Goal: Transaction & Acquisition: Purchase product/service

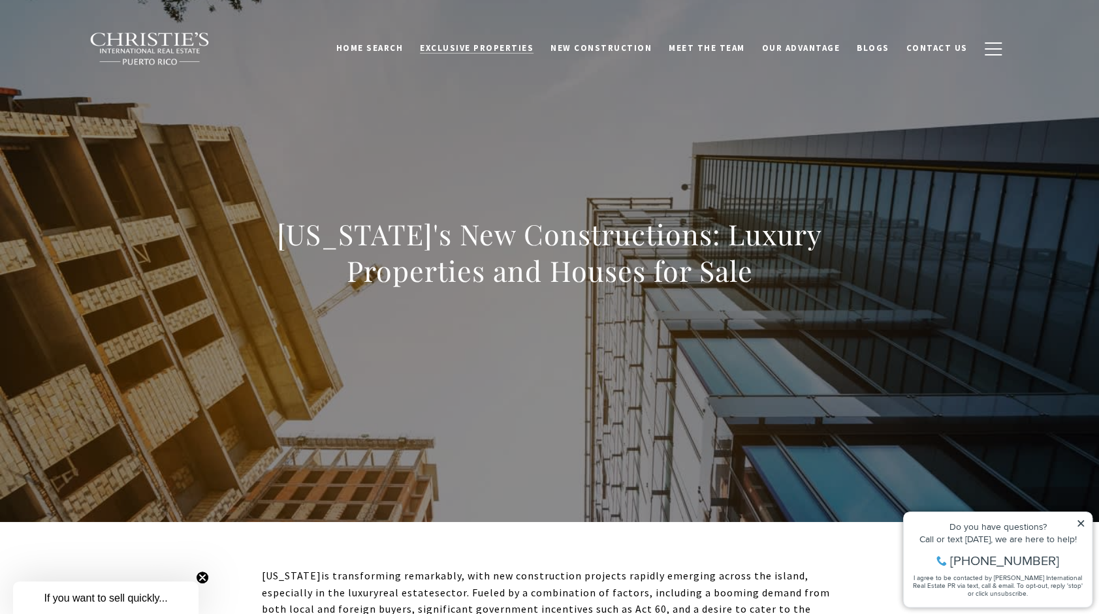
click at [529, 46] on span "Exclusive Properties" at bounding box center [477, 47] width 114 height 11
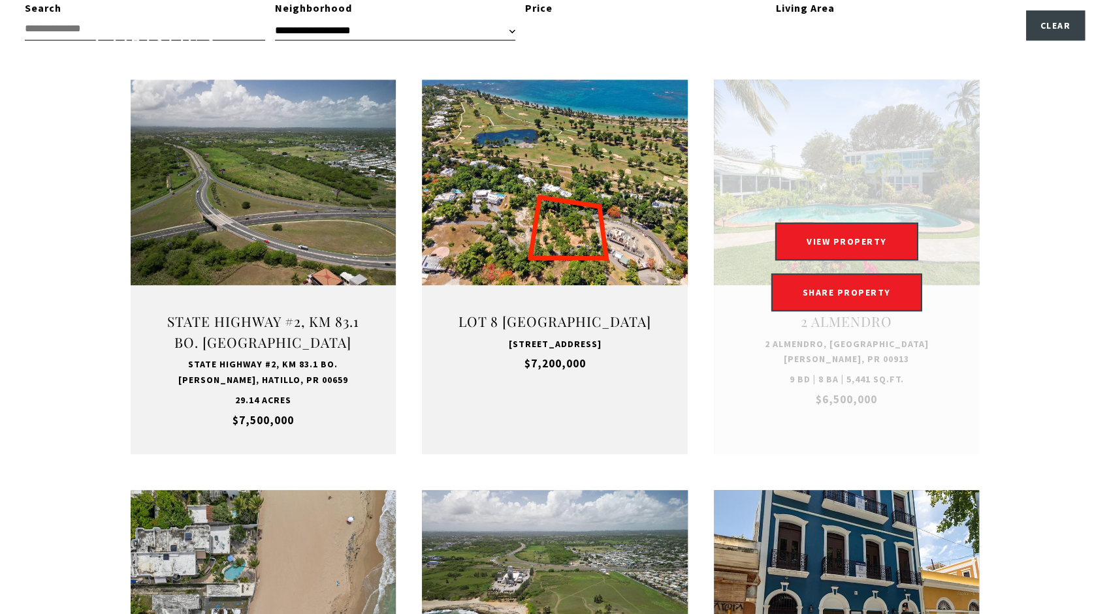
scroll to position [457, 0]
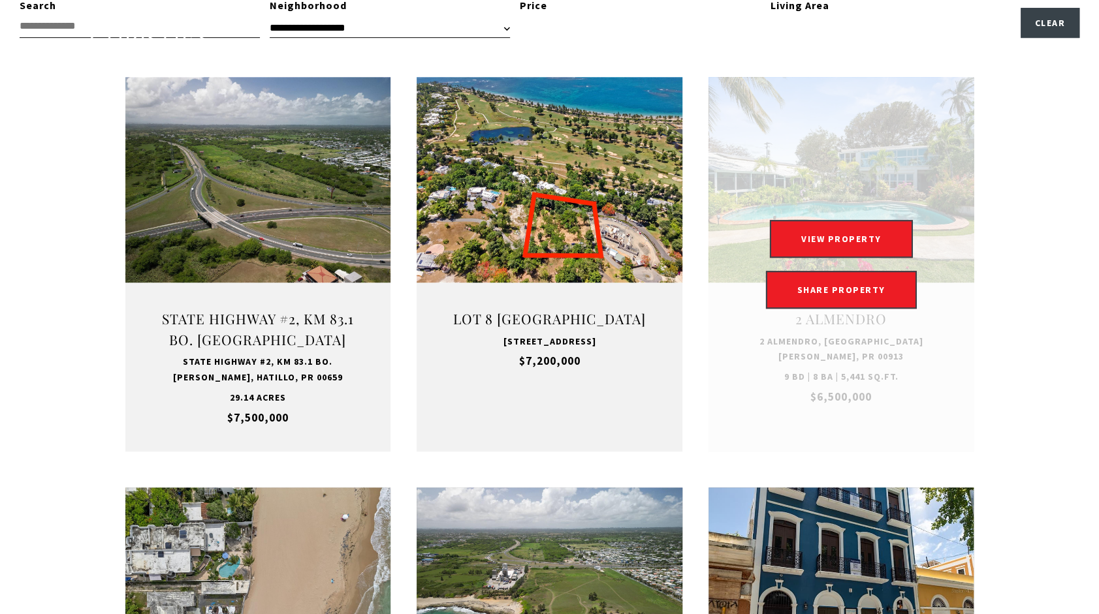
type input "**********"
type input "*********"
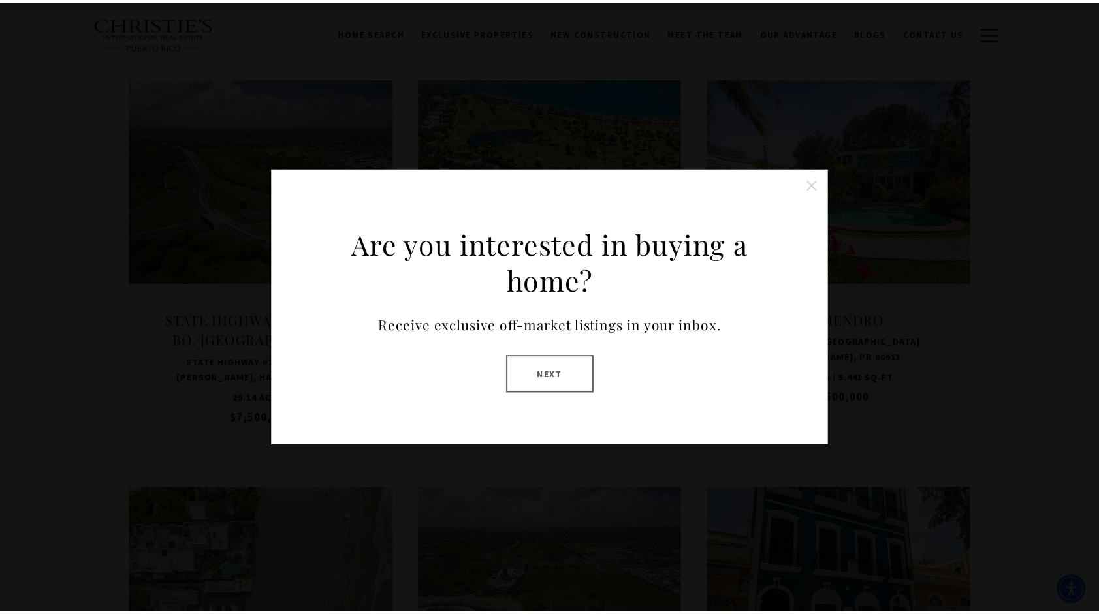
scroll to position [0, 0]
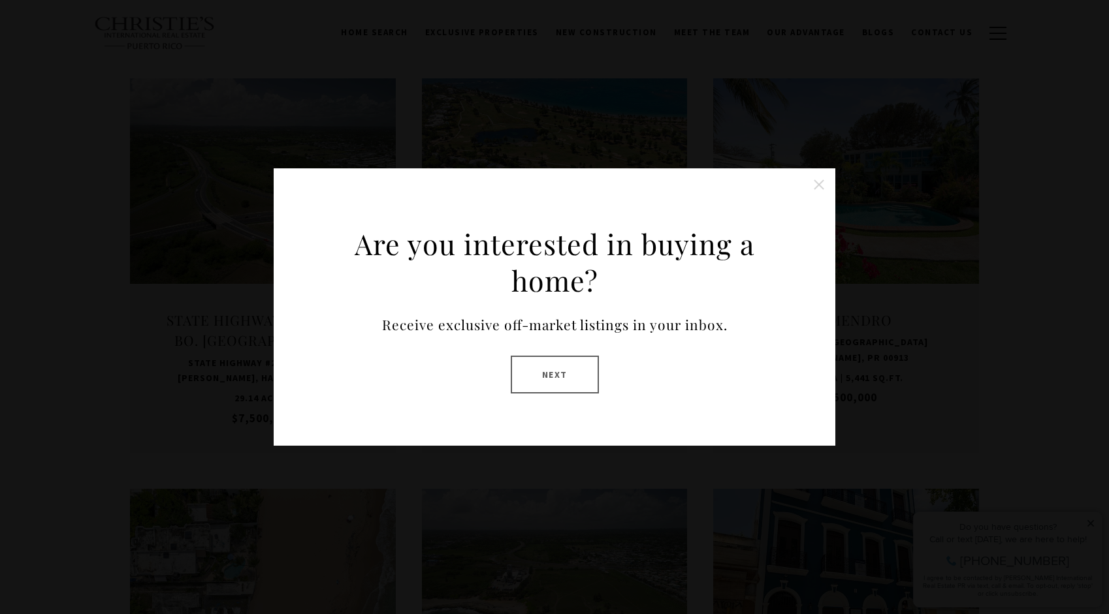
click at [813, 182] on button at bounding box center [819, 185] width 26 height 26
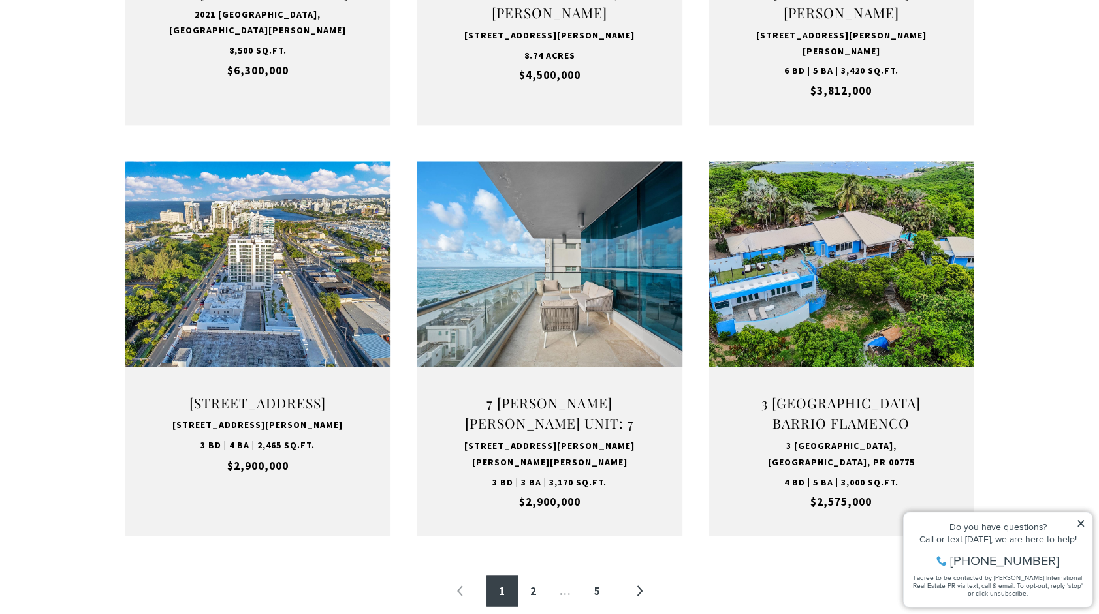
scroll to position [1306, 0]
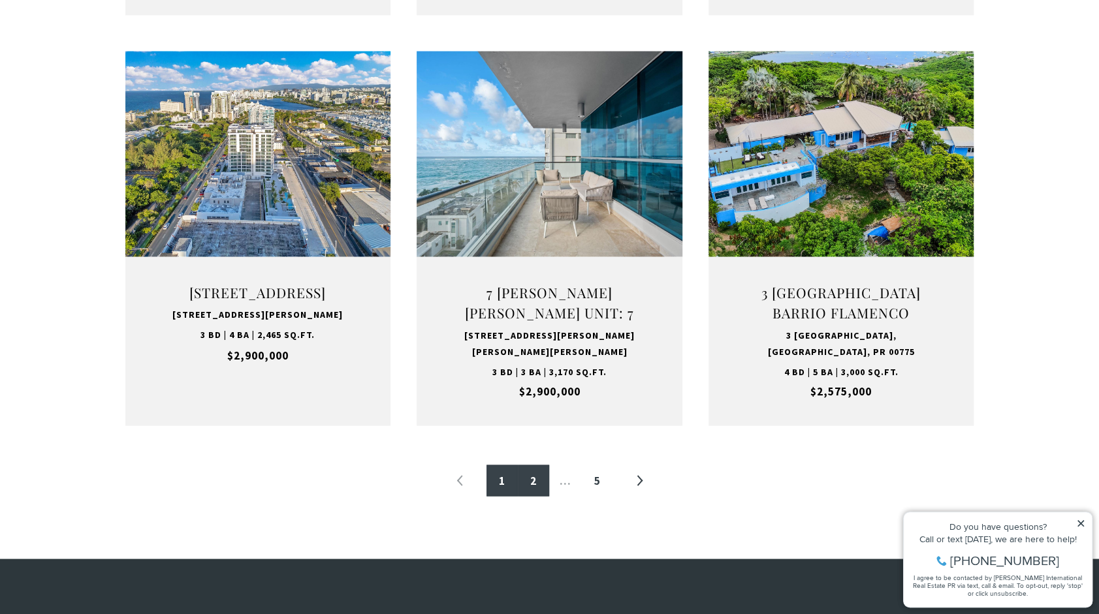
click at [526, 482] on link "2" at bounding box center [533, 480] width 31 height 31
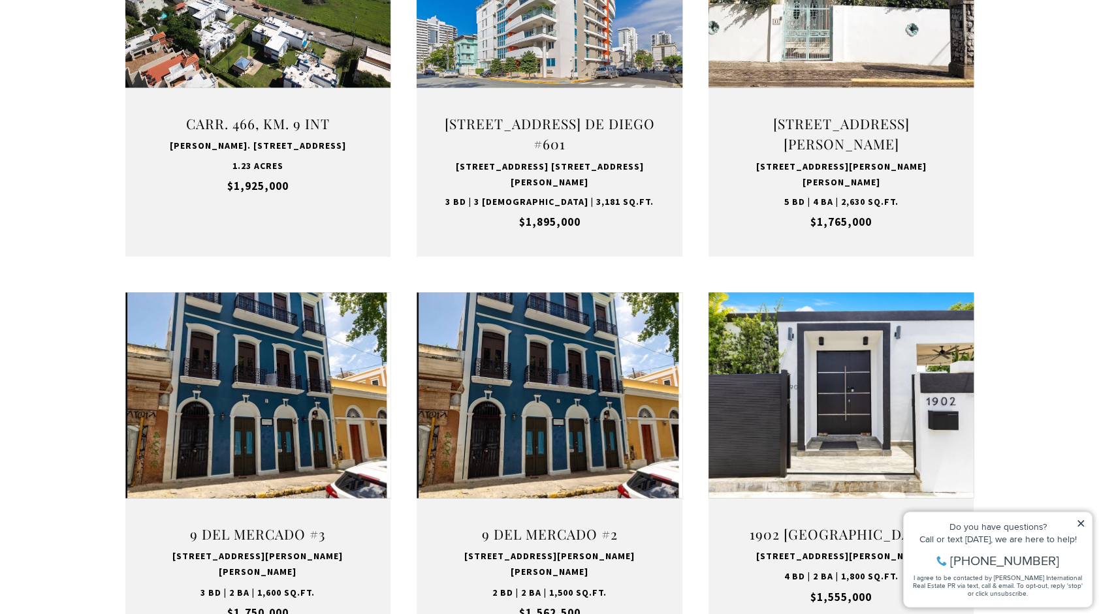
scroll to position [1175, 0]
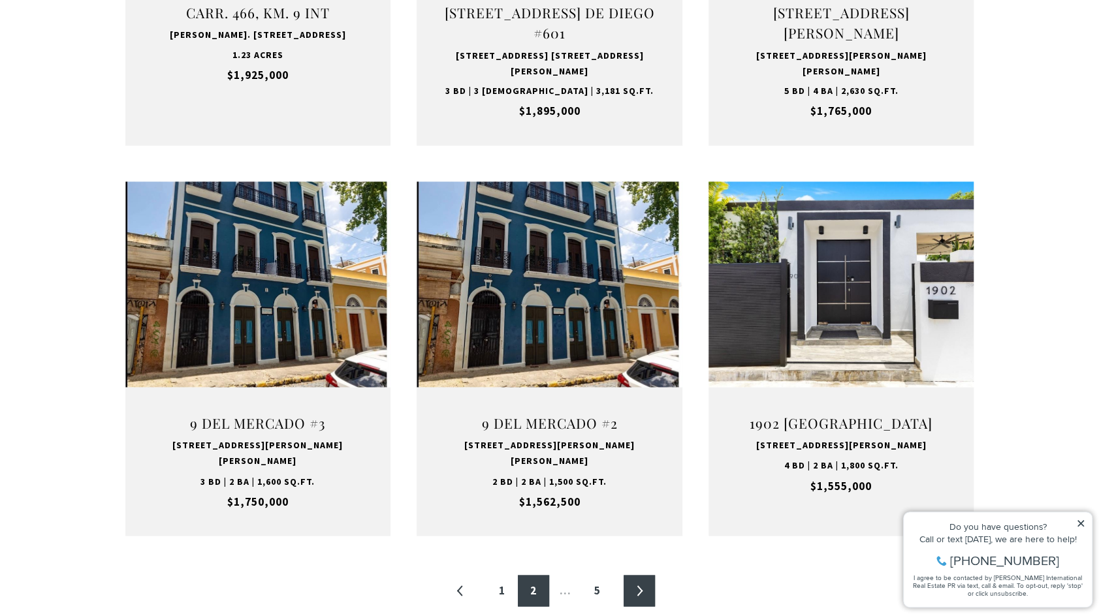
click at [633, 575] on link "»" at bounding box center [639, 590] width 31 height 31
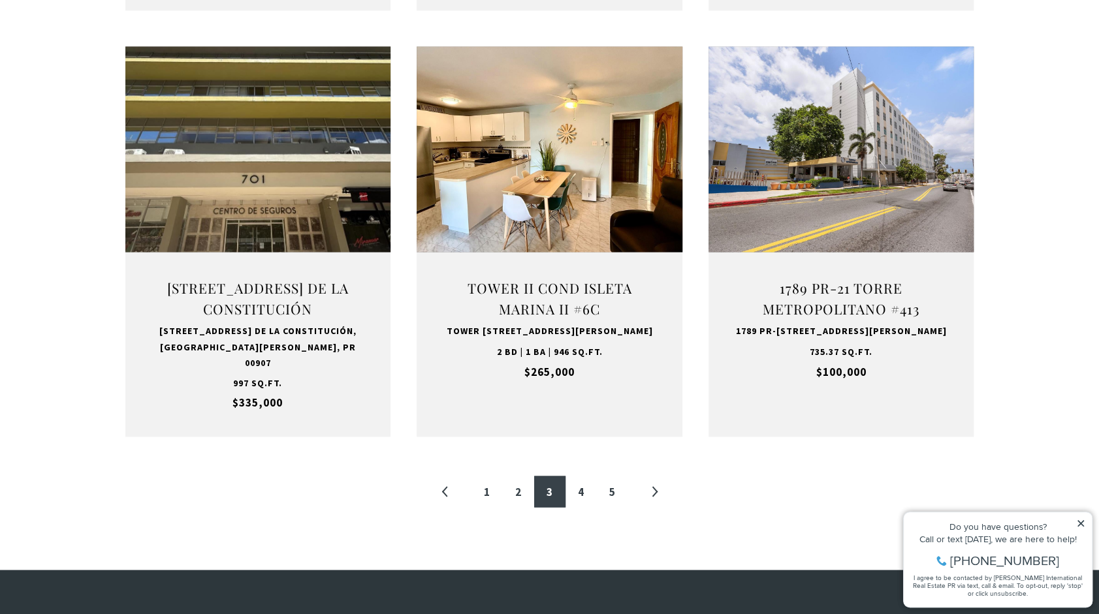
scroll to position [1306, 0]
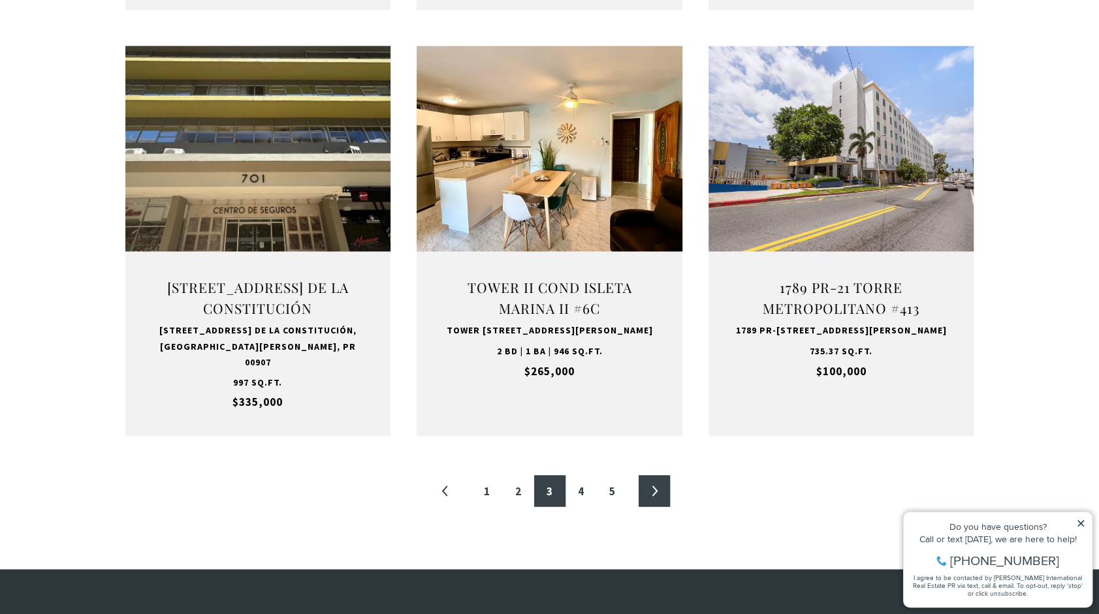
click at [652, 485] on link "»" at bounding box center [654, 490] width 31 height 31
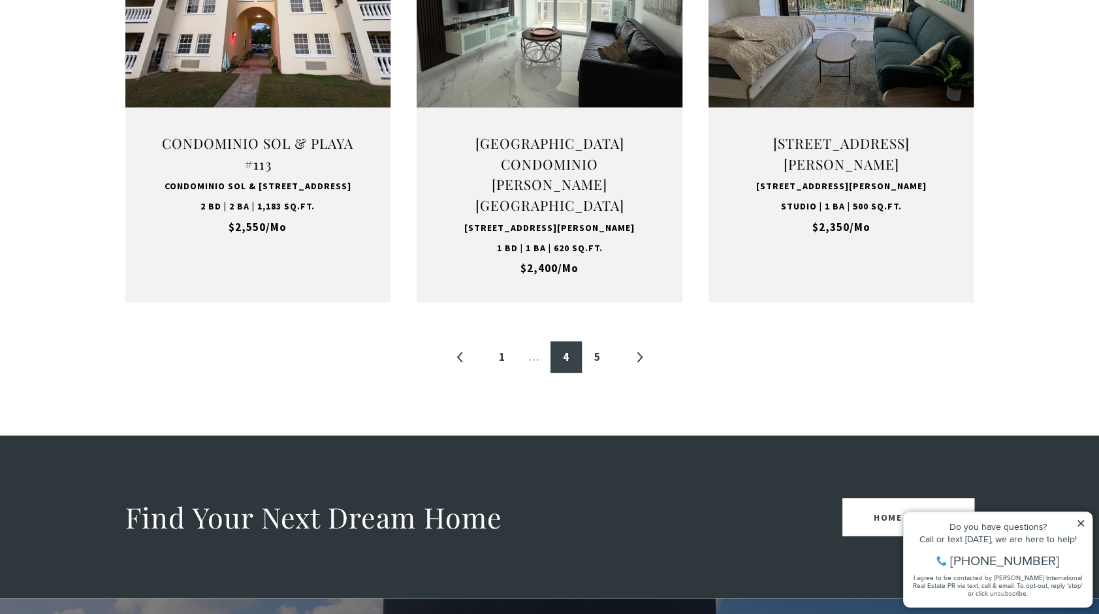
scroll to position [1436, 0]
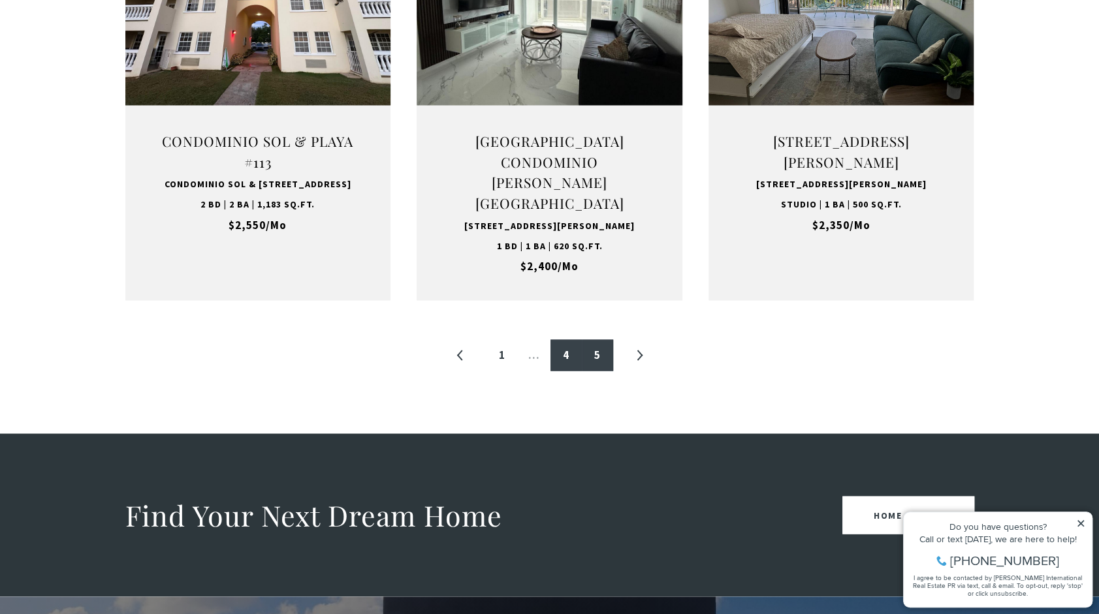
click at [596, 368] on link "5" at bounding box center [597, 354] width 31 height 31
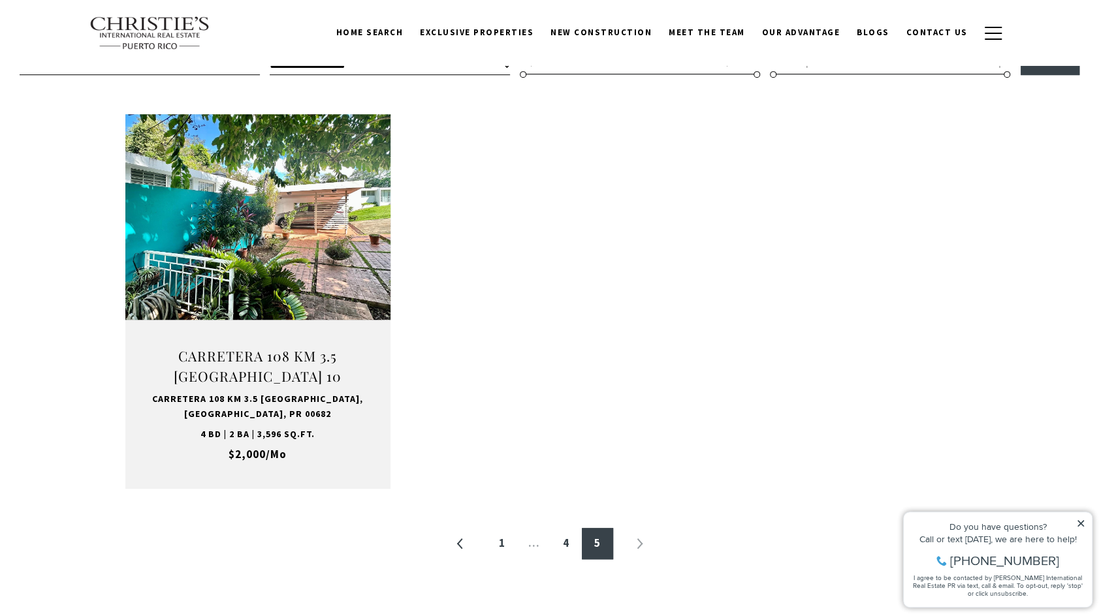
scroll to position [392, 0]
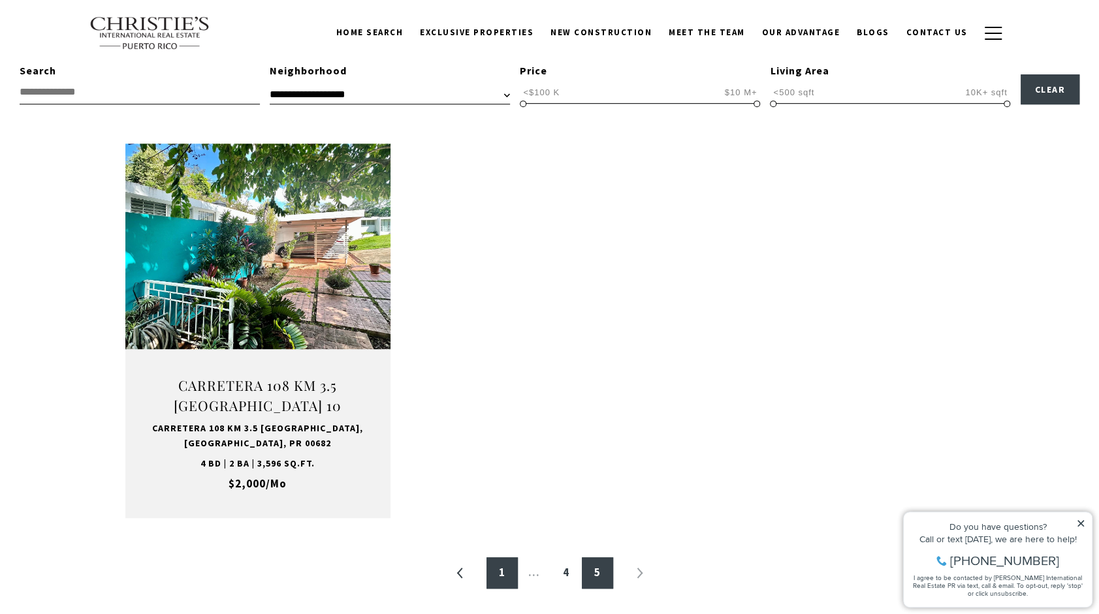
click at [498, 571] on link "1" at bounding box center [501, 573] width 31 height 31
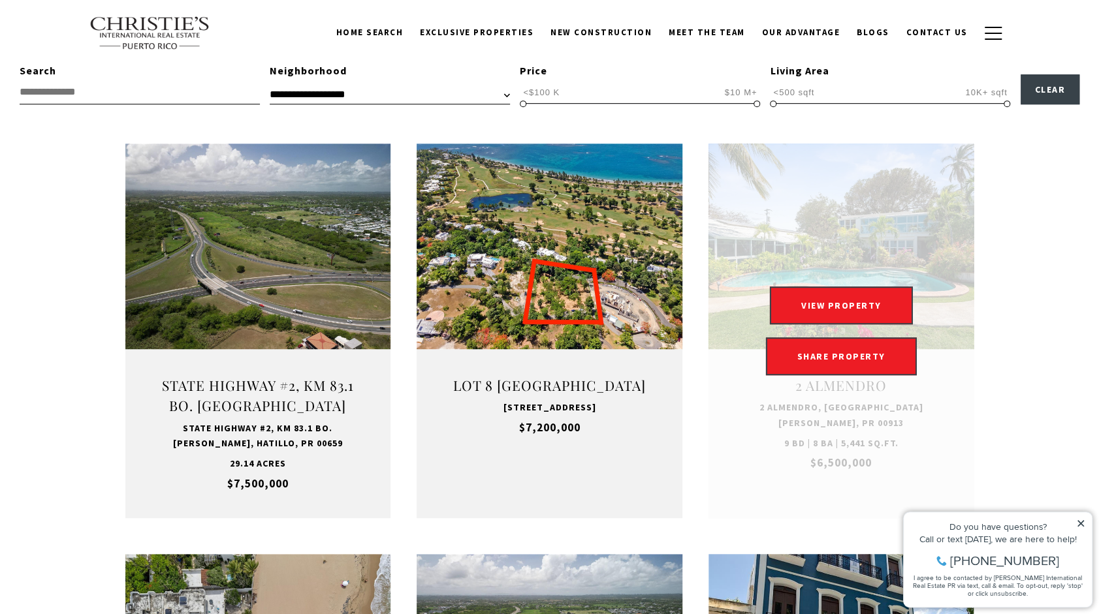
click at [921, 236] on link at bounding box center [841, 331] width 266 height 375
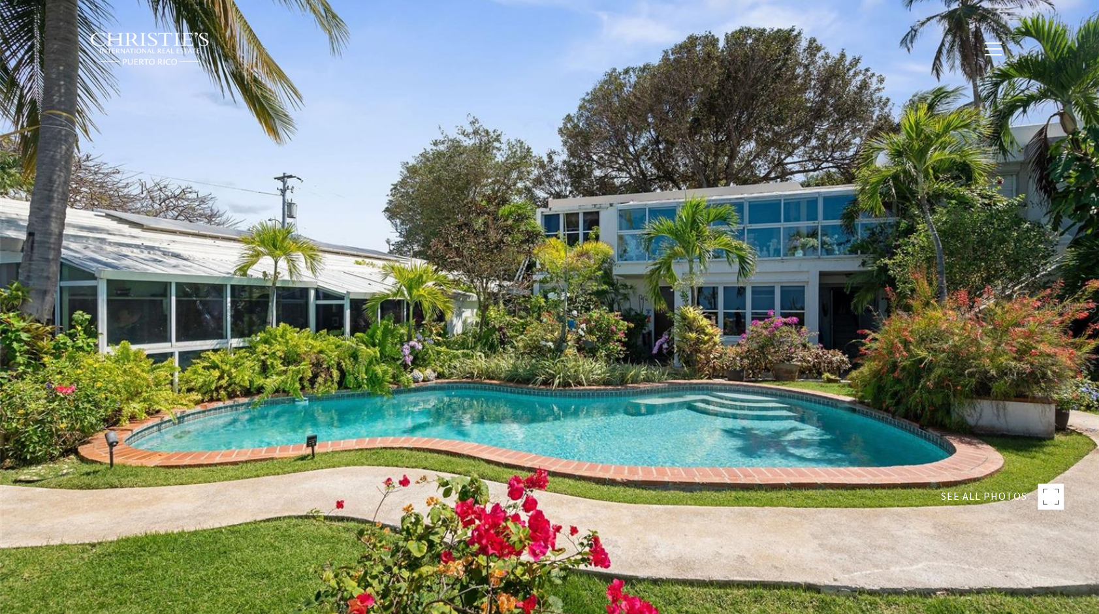
click at [912, 339] on div at bounding box center [549, 307] width 1099 height 614
type input "**********"
type input "***"
type input "**********"
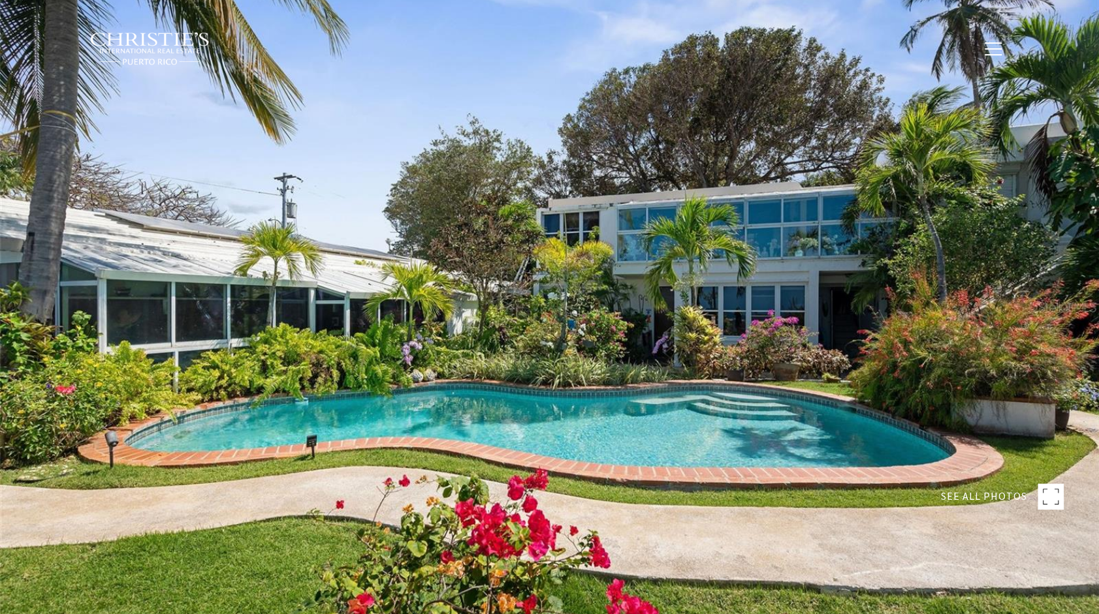
type input "**"
type input "********"
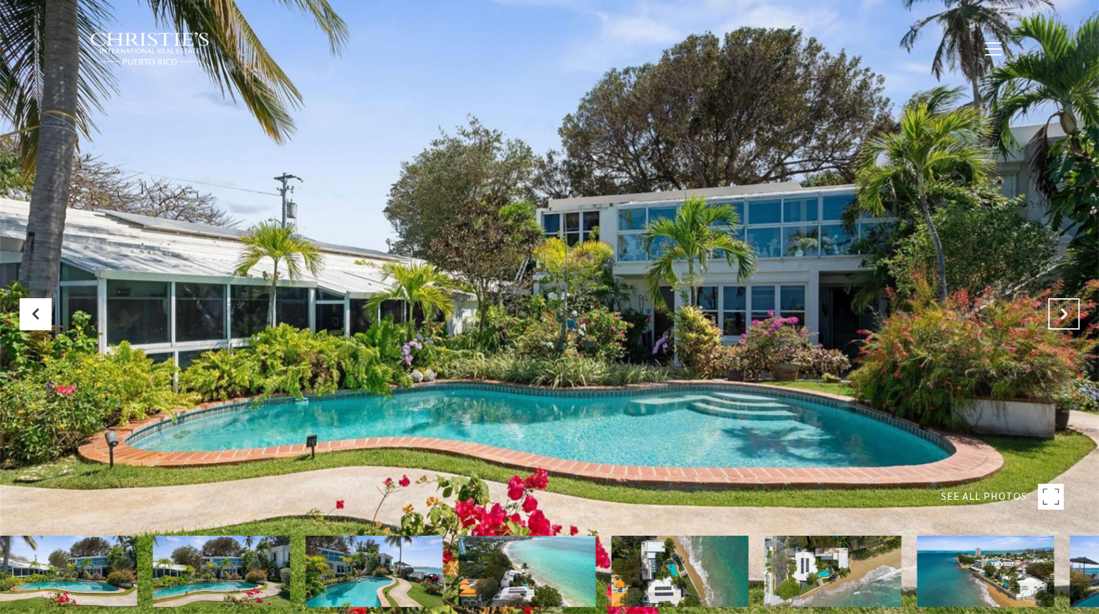
click at [1073, 308] on button at bounding box center [1063, 313] width 31 height 31
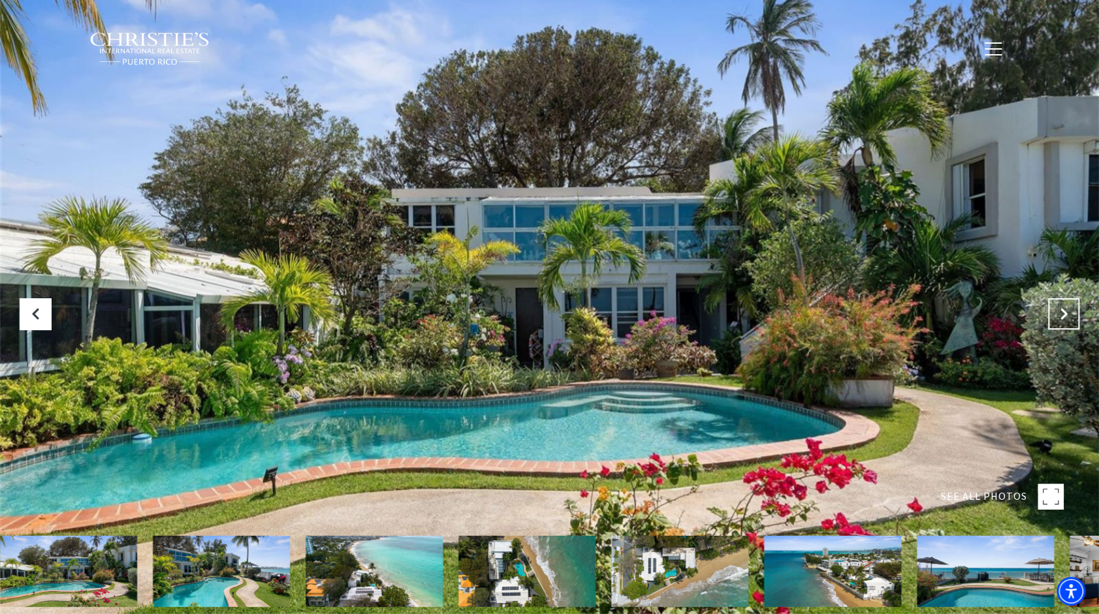
click at [1073, 308] on button at bounding box center [1063, 313] width 31 height 31
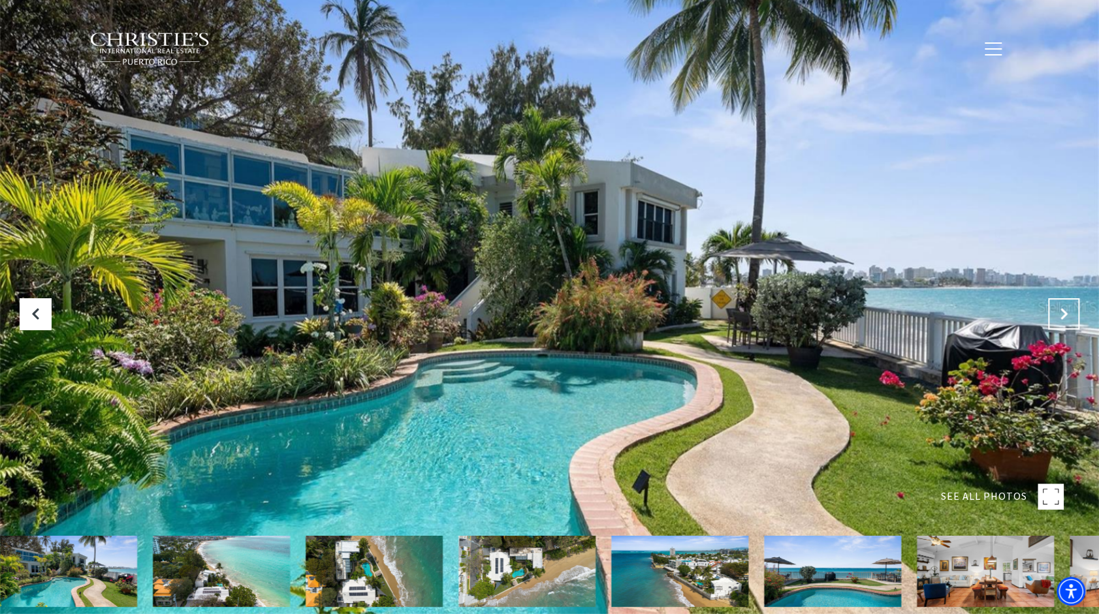
click at [1073, 308] on button at bounding box center [1063, 313] width 31 height 31
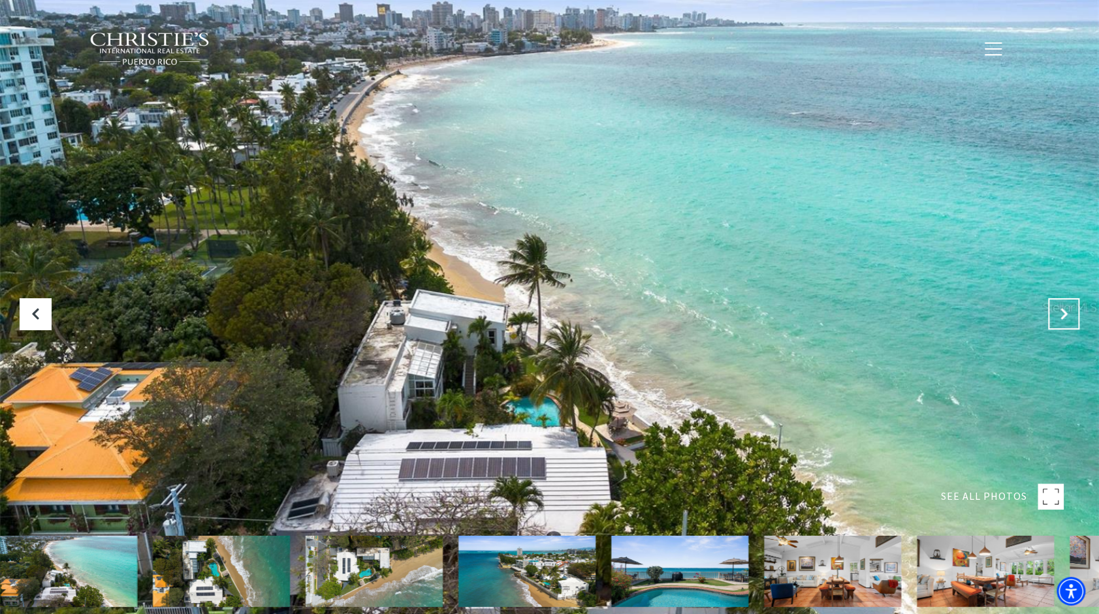
click at [1073, 308] on button "Get next item" at bounding box center [1063, 313] width 31 height 31
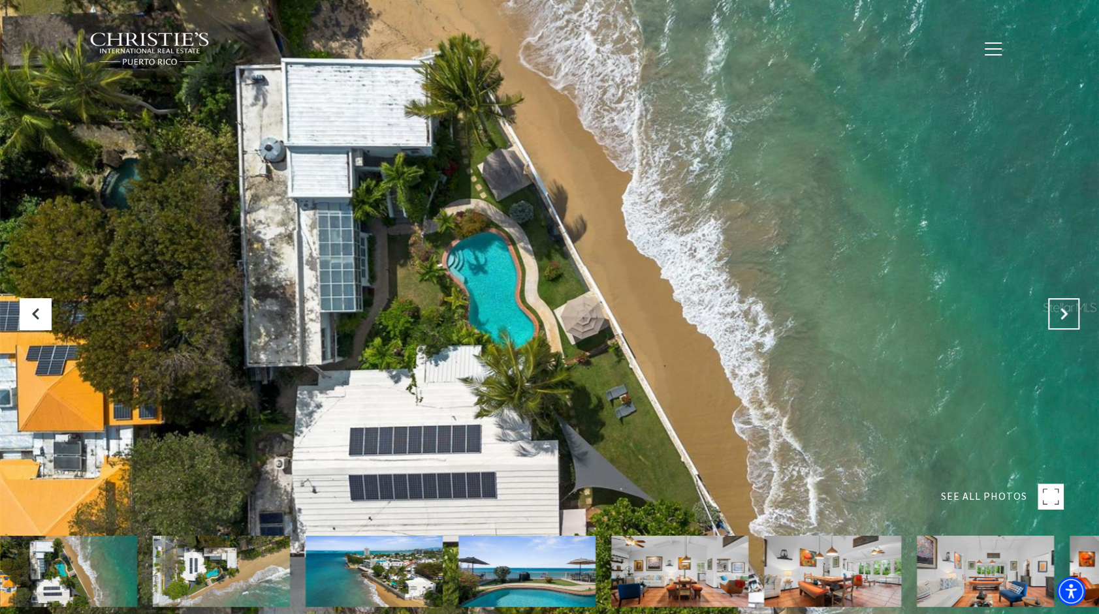
click at [1073, 314] on button "Get next item" at bounding box center [1063, 313] width 31 height 31
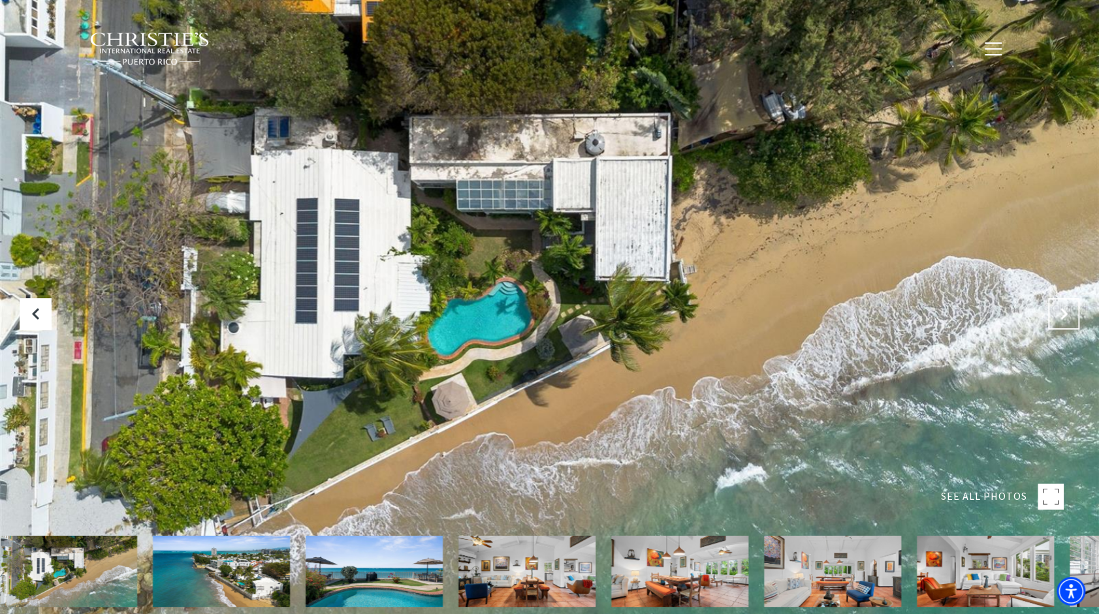
click at [1073, 314] on button "Next Slide" at bounding box center [1063, 313] width 31 height 31
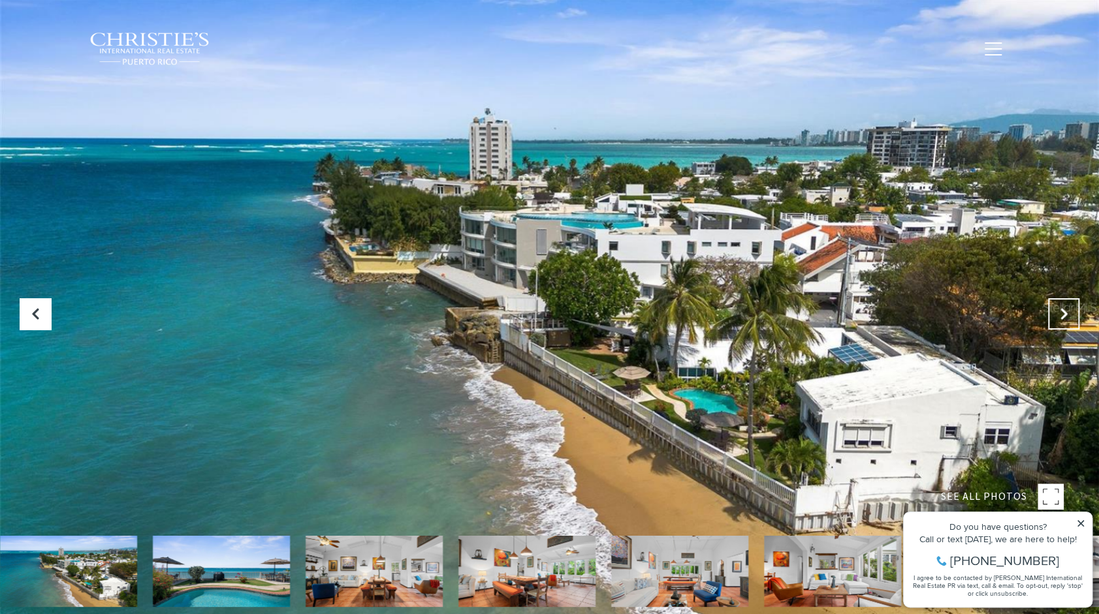
click at [1073, 314] on button "Next Slide" at bounding box center [1063, 313] width 31 height 31
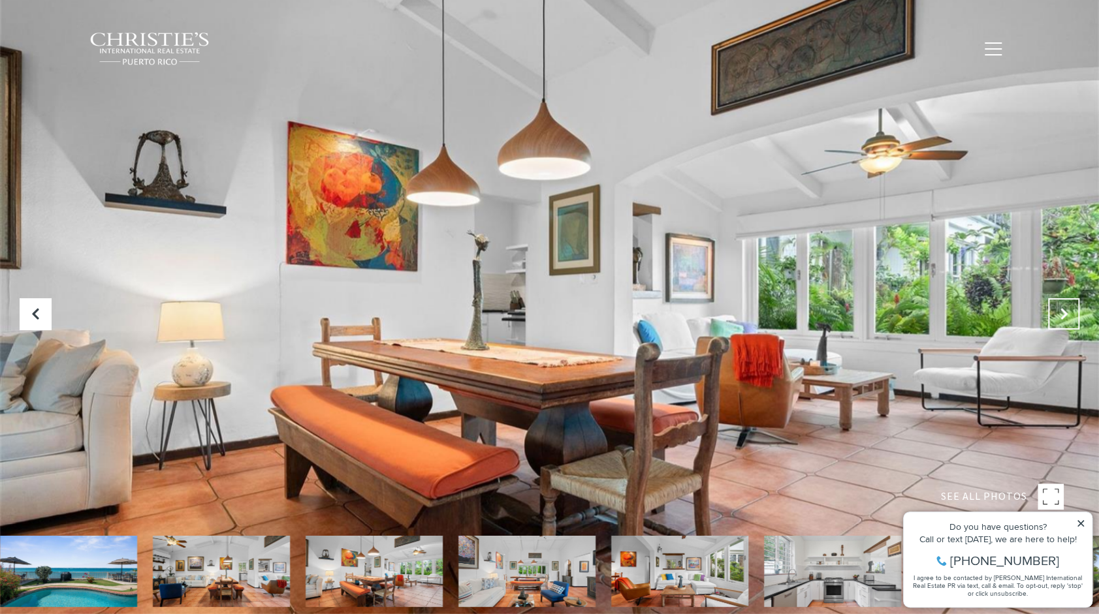
click at [1073, 309] on button "Next Slide" at bounding box center [1063, 313] width 31 height 31
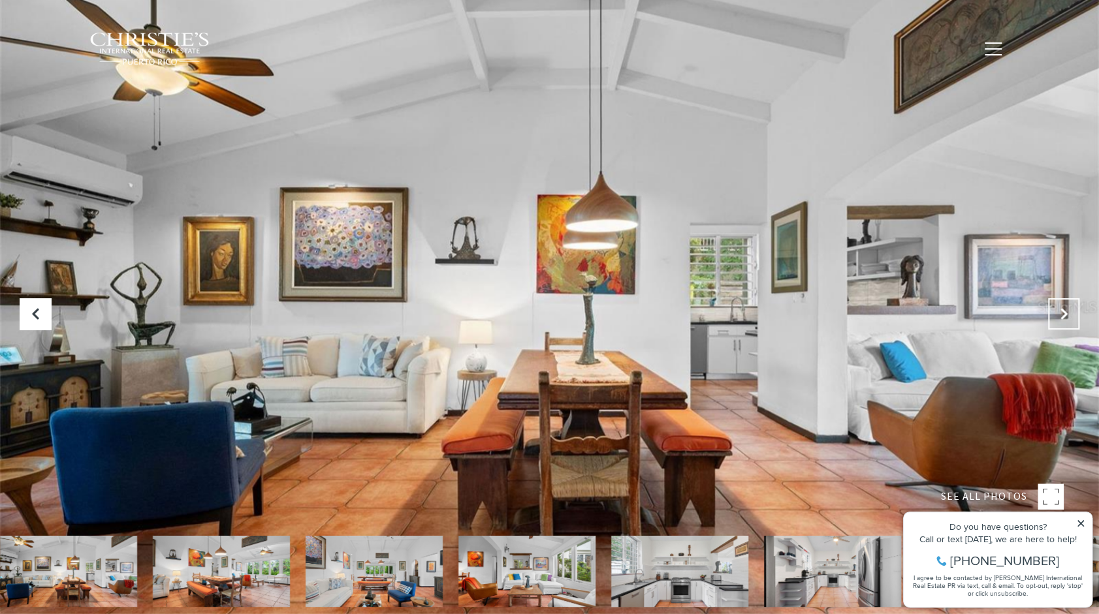
click at [1073, 309] on button "Next Slide" at bounding box center [1063, 313] width 31 height 31
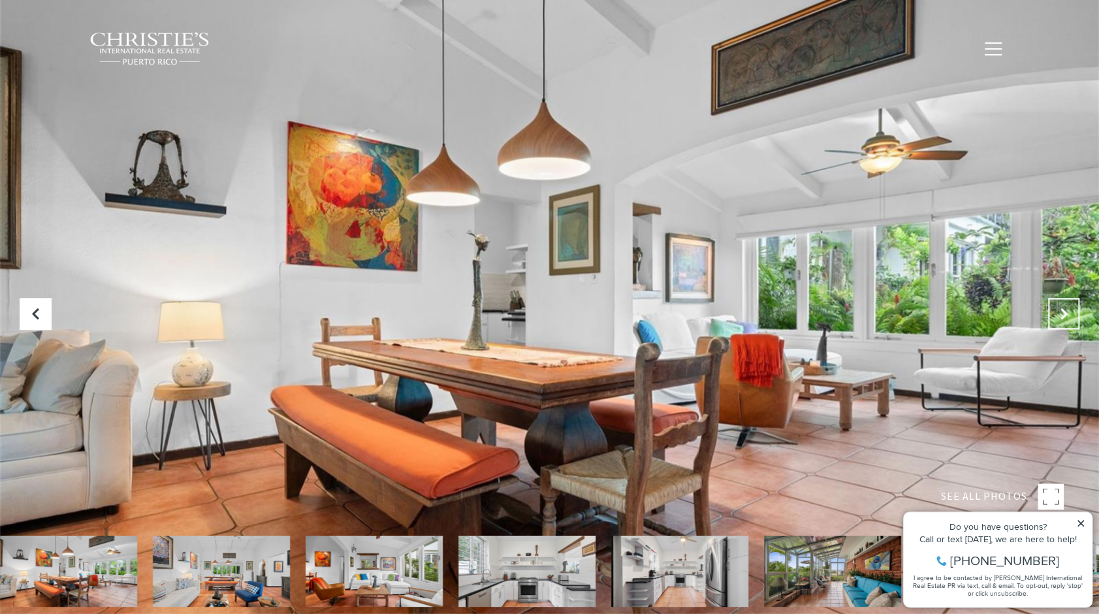
click at [1073, 309] on button "Next Slide" at bounding box center [1063, 313] width 31 height 31
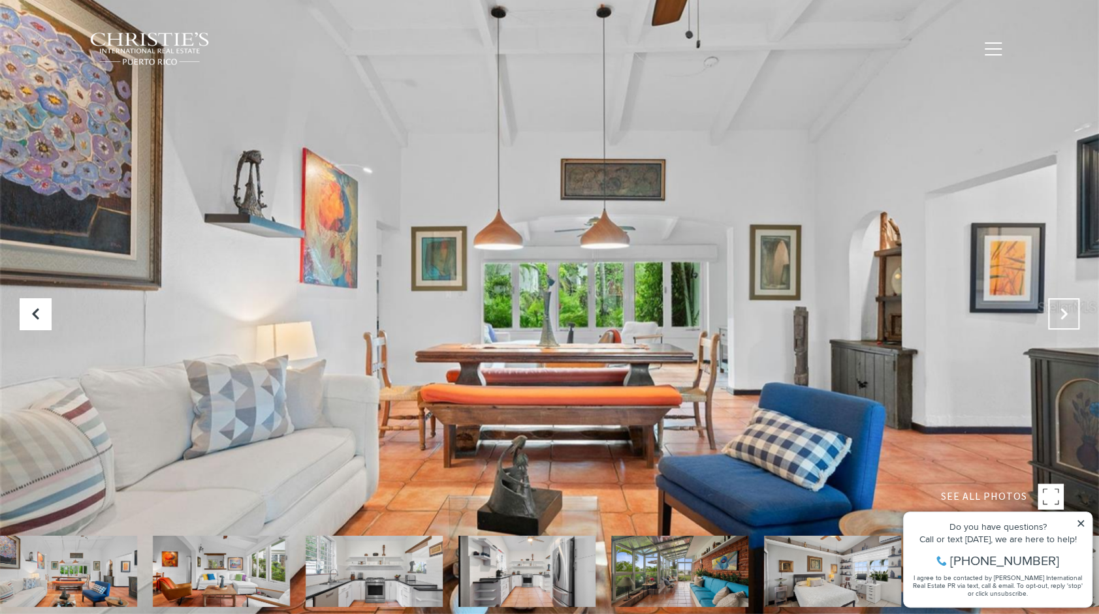
click at [1073, 309] on button "Next Slide" at bounding box center [1063, 313] width 31 height 31
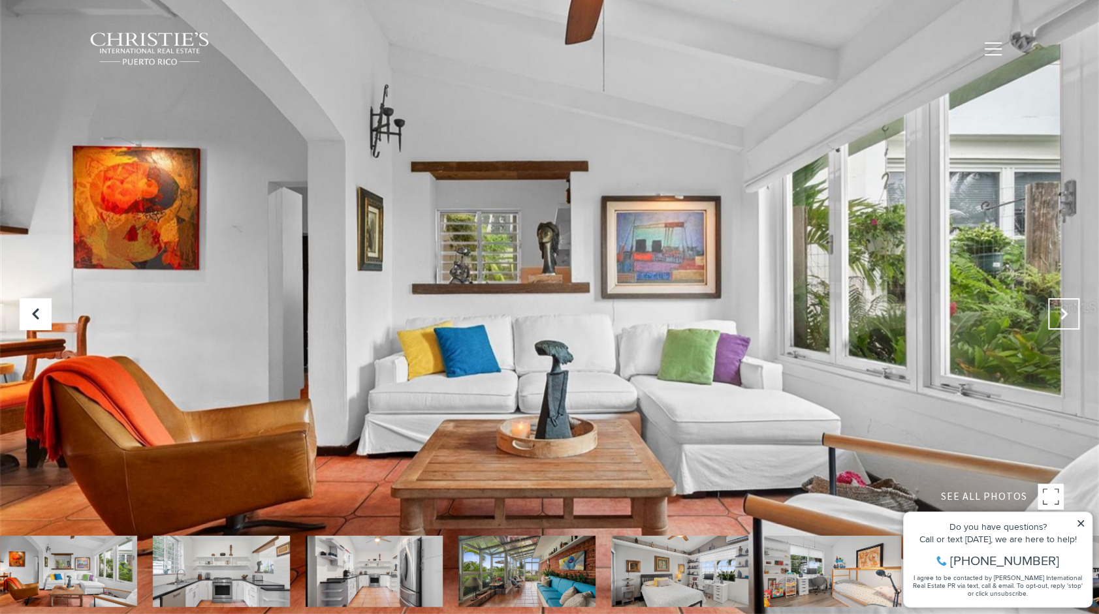
click at [1073, 309] on button "Next Slide" at bounding box center [1063, 313] width 31 height 31
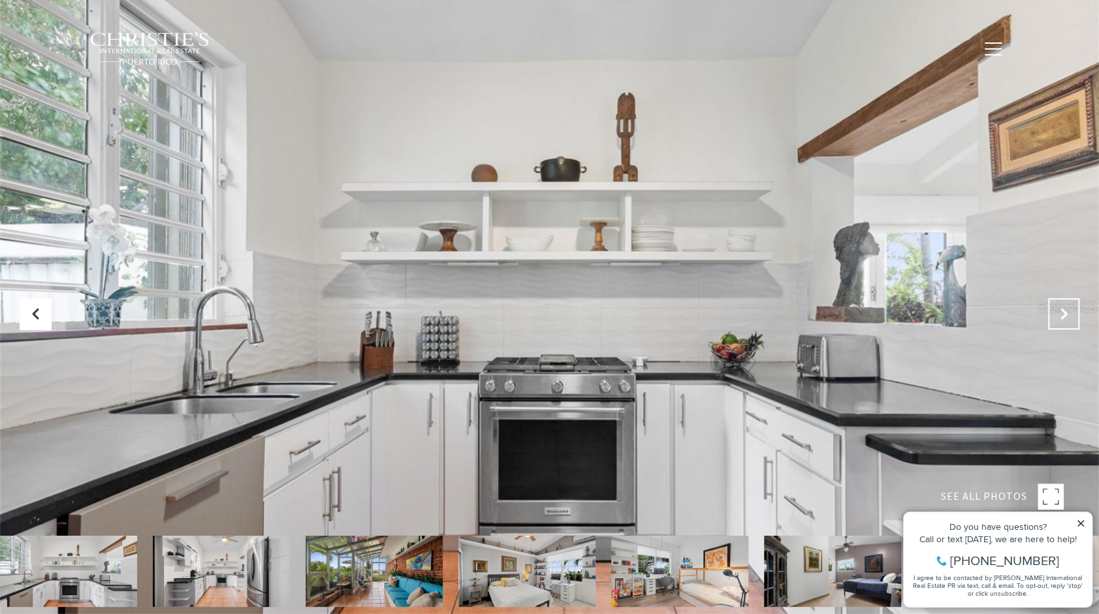
click at [1073, 309] on button "Next Slide" at bounding box center [1063, 313] width 31 height 31
click at [1069, 319] on icon "Next Slide" at bounding box center [1063, 314] width 13 height 13
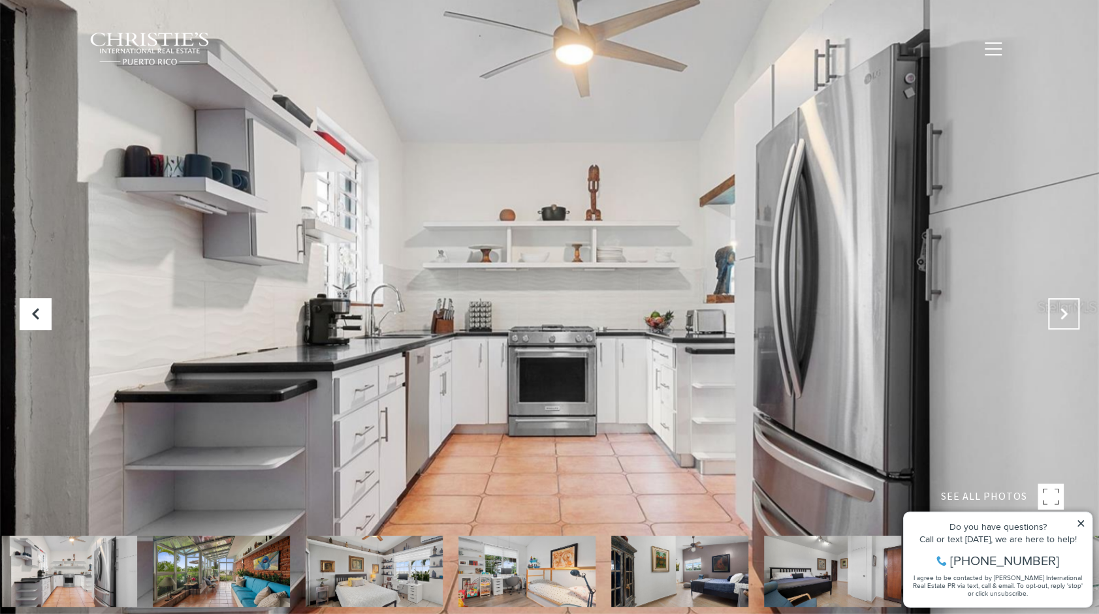
click at [1066, 317] on icon "Next Slide" at bounding box center [1063, 314] width 13 height 13
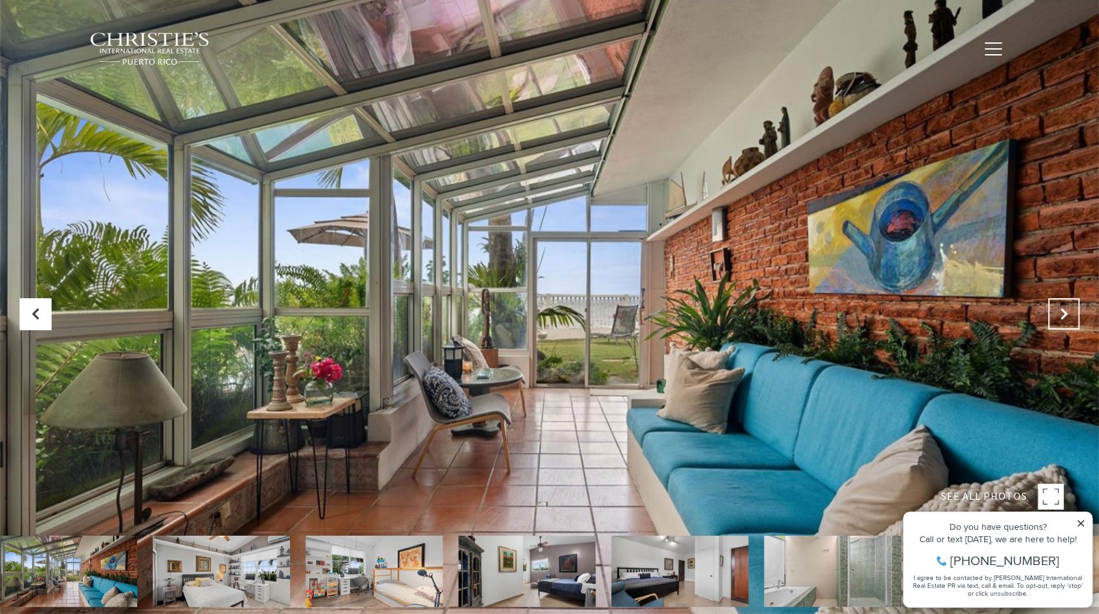
click at [1066, 317] on icon "Next Slide" at bounding box center [1063, 314] width 13 height 13
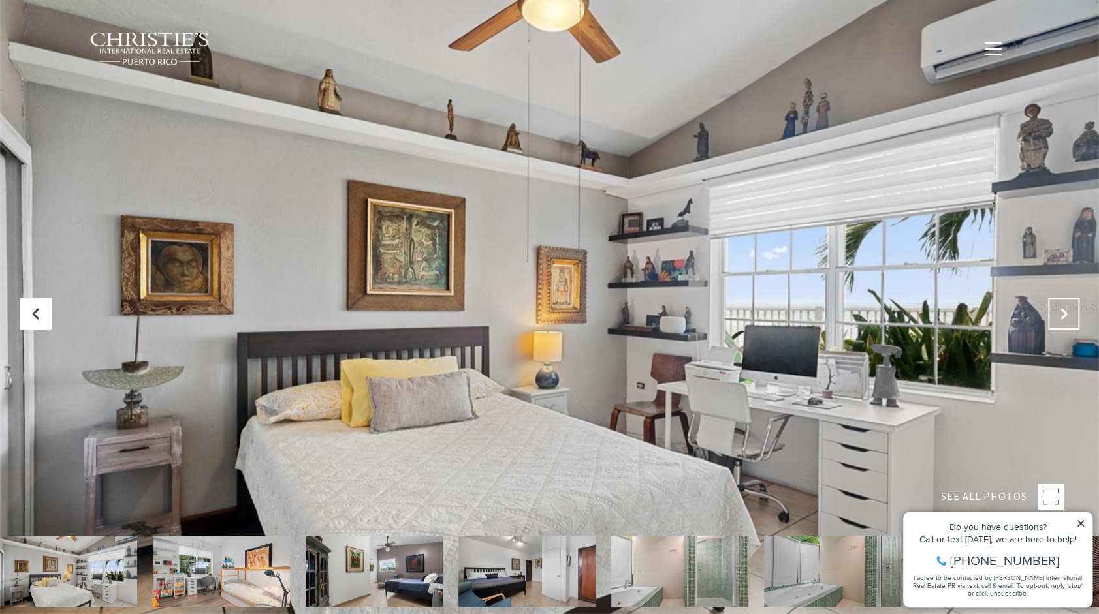
click at [1066, 317] on icon "Next Slide" at bounding box center [1063, 314] width 13 height 13
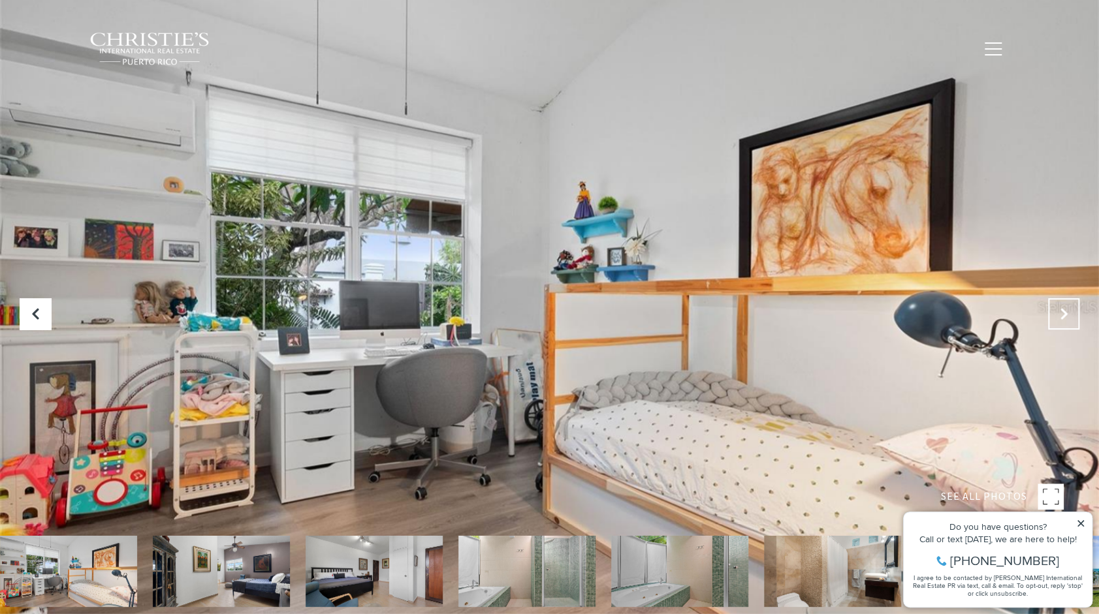
click at [1066, 317] on icon "Next Slide" at bounding box center [1063, 314] width 13 height 13
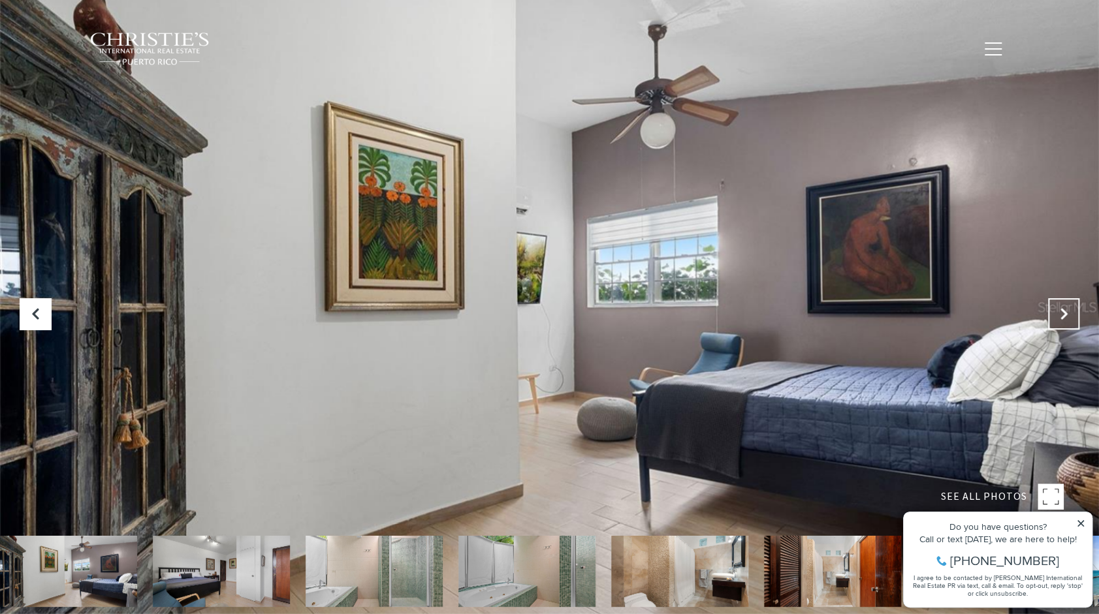
click at [1066, 317] on icon "Next Slide" at bounding box center [1063, 314] width 13 height 13
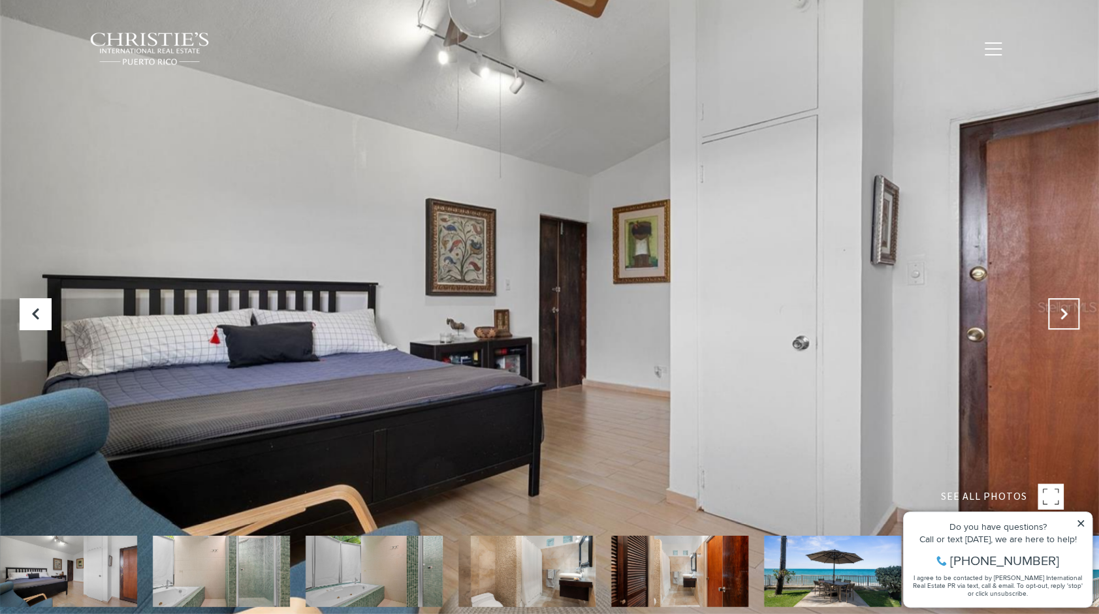
click at [1066, 317] on icon "Next Slide" at bounding box center [1063, 314] width 13 height 13
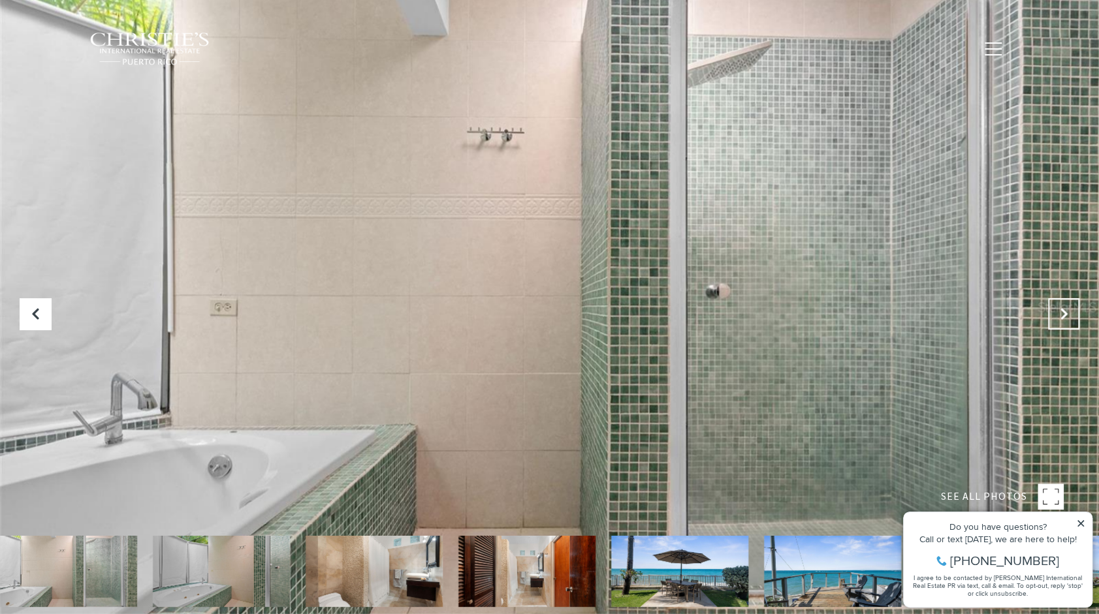
click at [1066, 317] on icon "Next Slide" at bounding box center [1063, 314] width 13 height 13
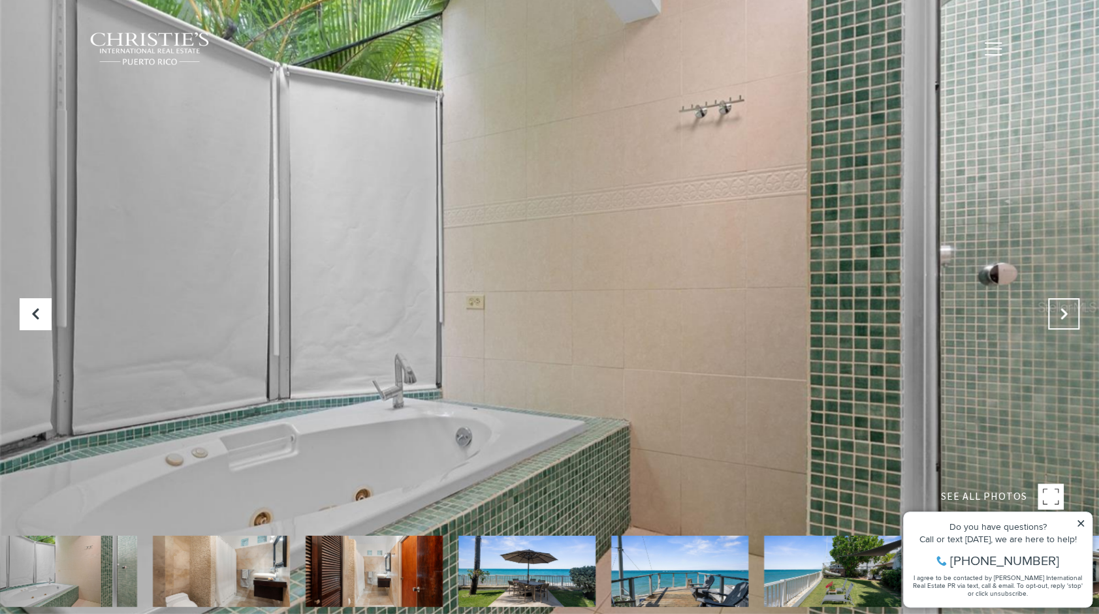
click at [1069, 313] on button "Next Slide" at bounding box center [1063, 313] width 31 height 31
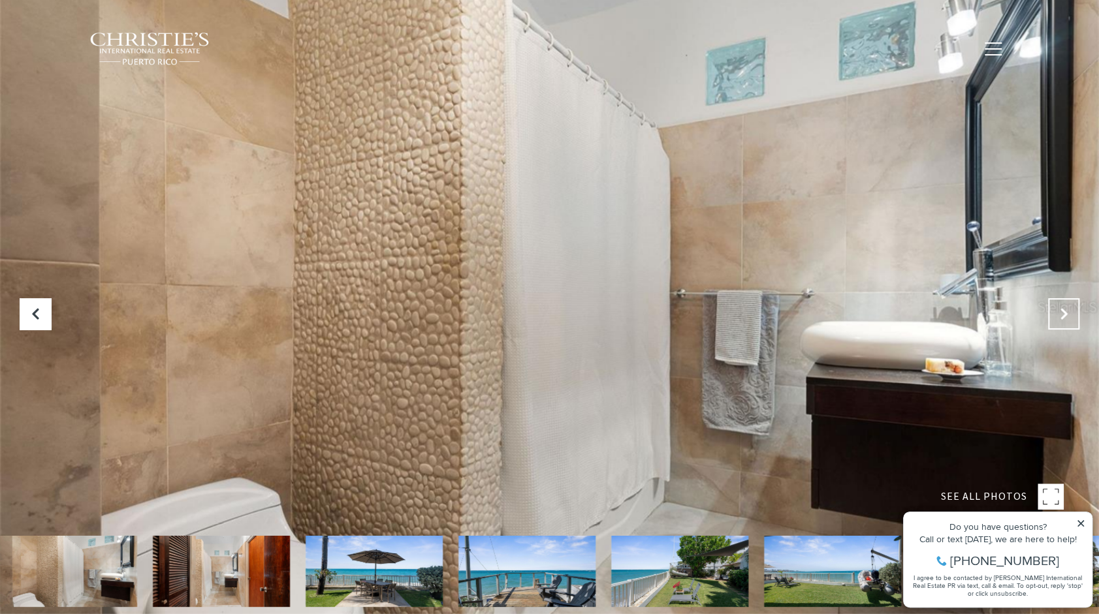
click at [1069, 313] on button "Next Slide" at bounding box center [1063, 313] width 31 height 31
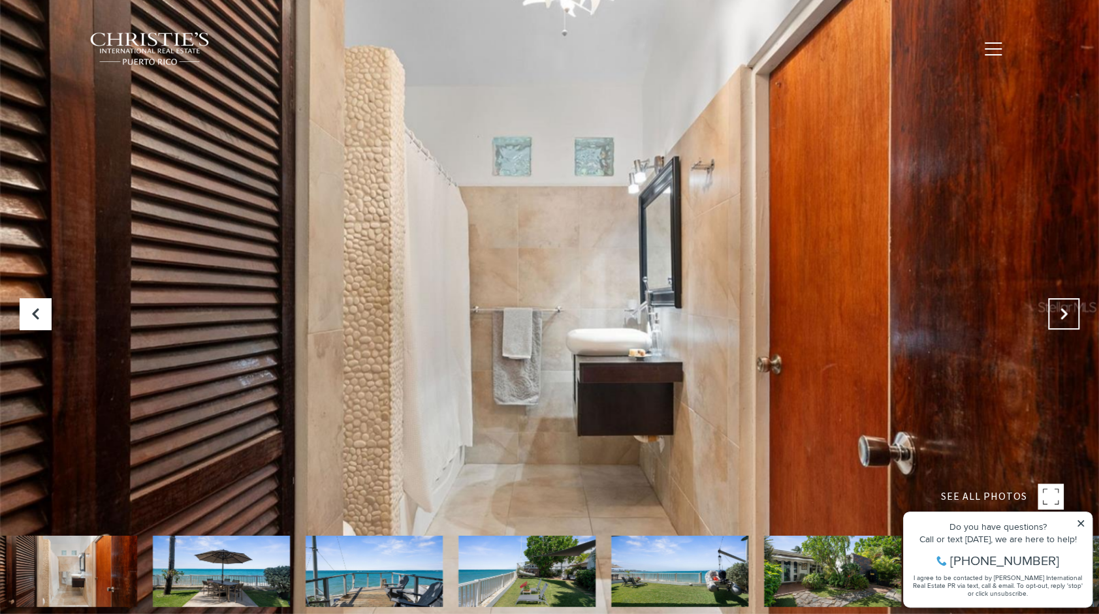
click at [1069, 313] on button "Next Slide" at bounding box center [1063, 313] width 31 height 31
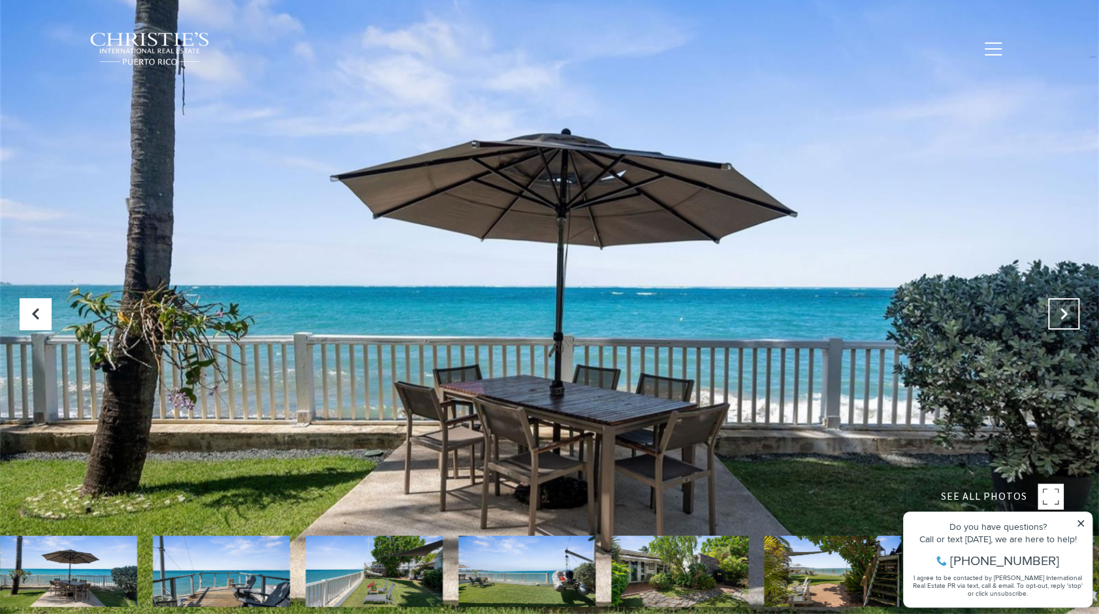
click at [1069, 313] on button "Next Slide" at bounding box center [1063, 313] width 31 height 31
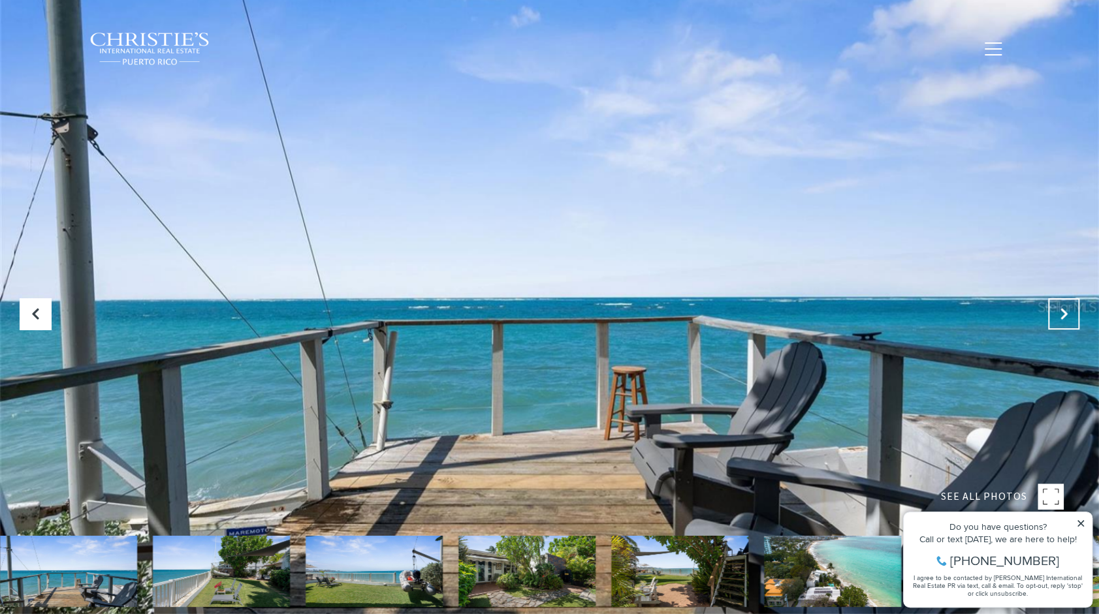
click at [1071, 313] on button "Next Slide" at bounding box center [1063, 313] width 31 height 31
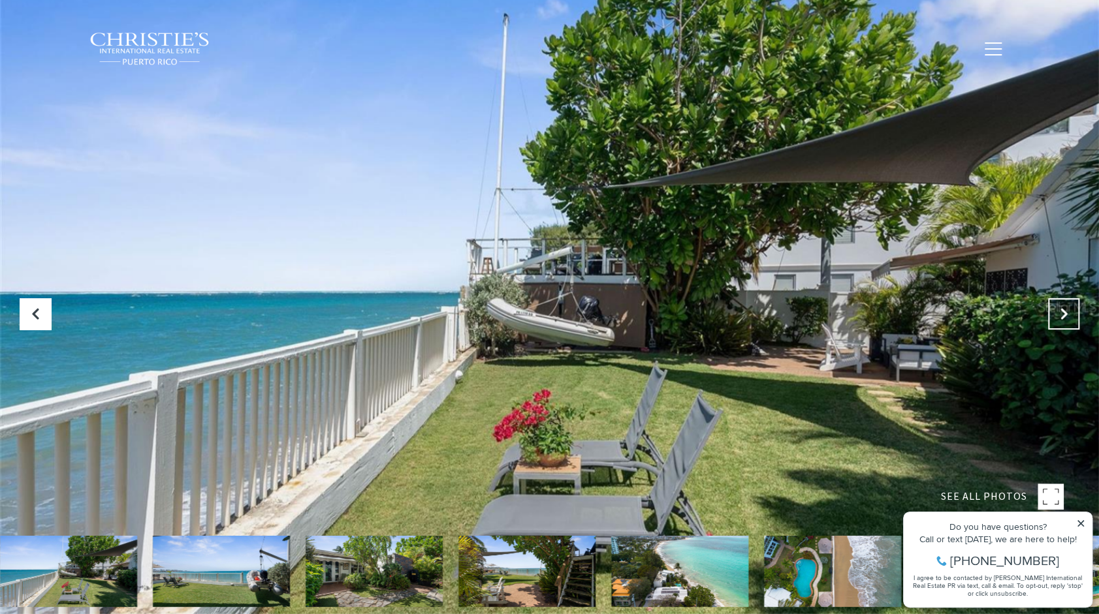
click at [1071, 313] on button "Next Slide" at bounding box center [1063, 313] width 31 height 31
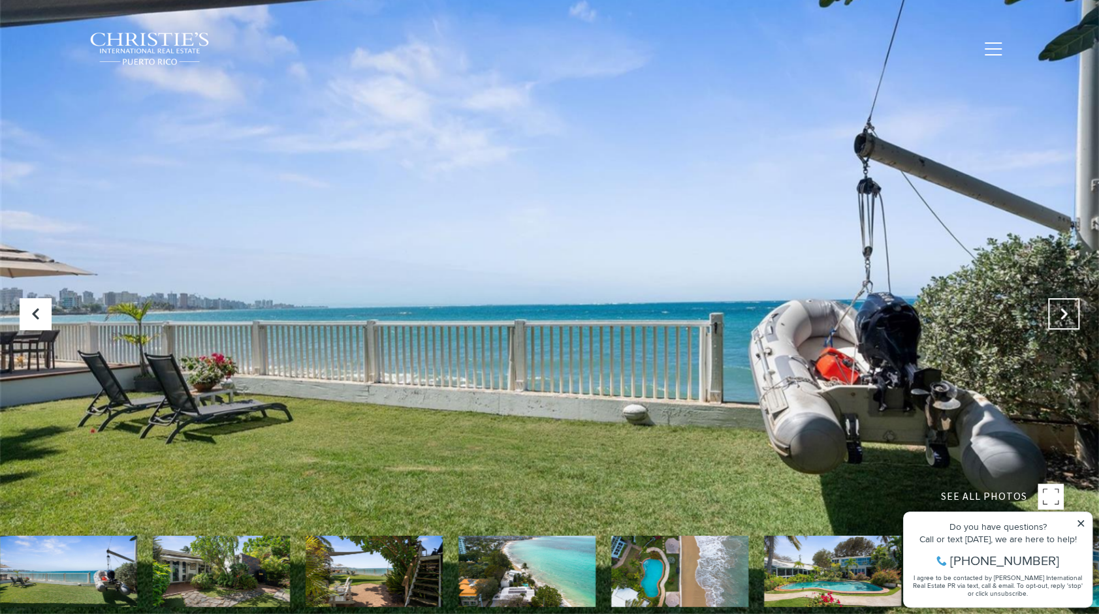
click at [1071, 313] on button "Next Slide" at bounding box center [1063, 313] width 31 height 31
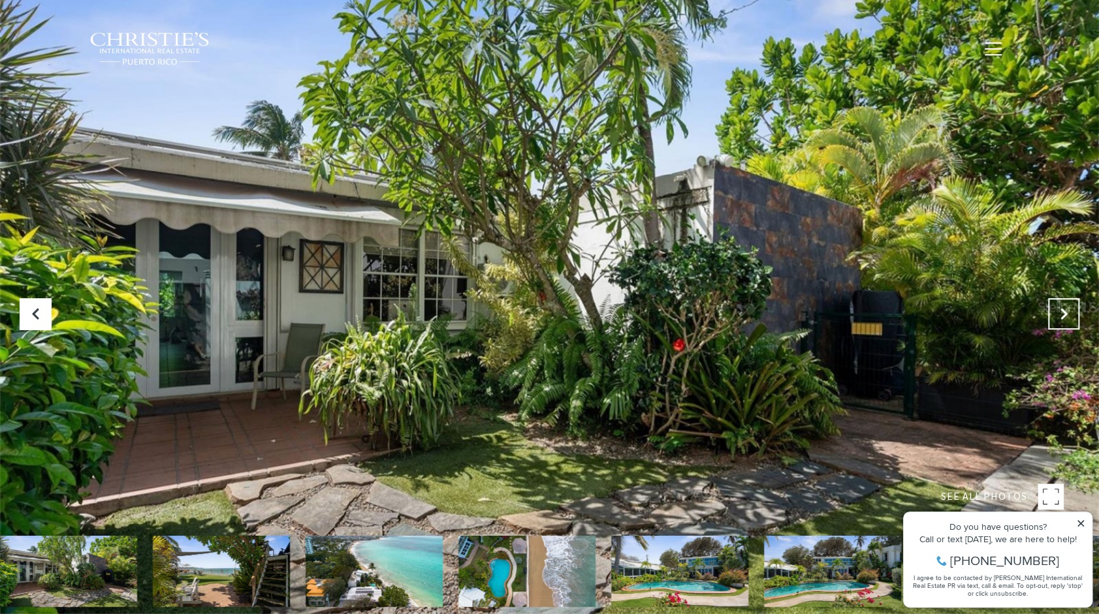
click at [1071, 313] on button "Next Slide" at bounding box center [1063, 313] width 31 height 31
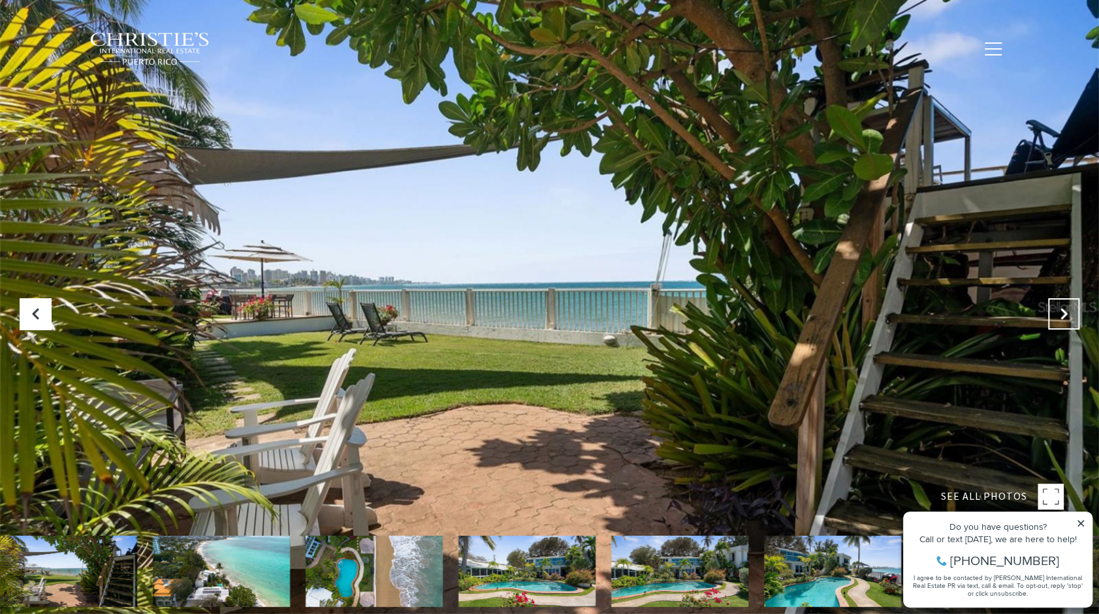
click at [1071, 313] on button "Next Slide" at bounding box center [1063, 313] width 31 height 31
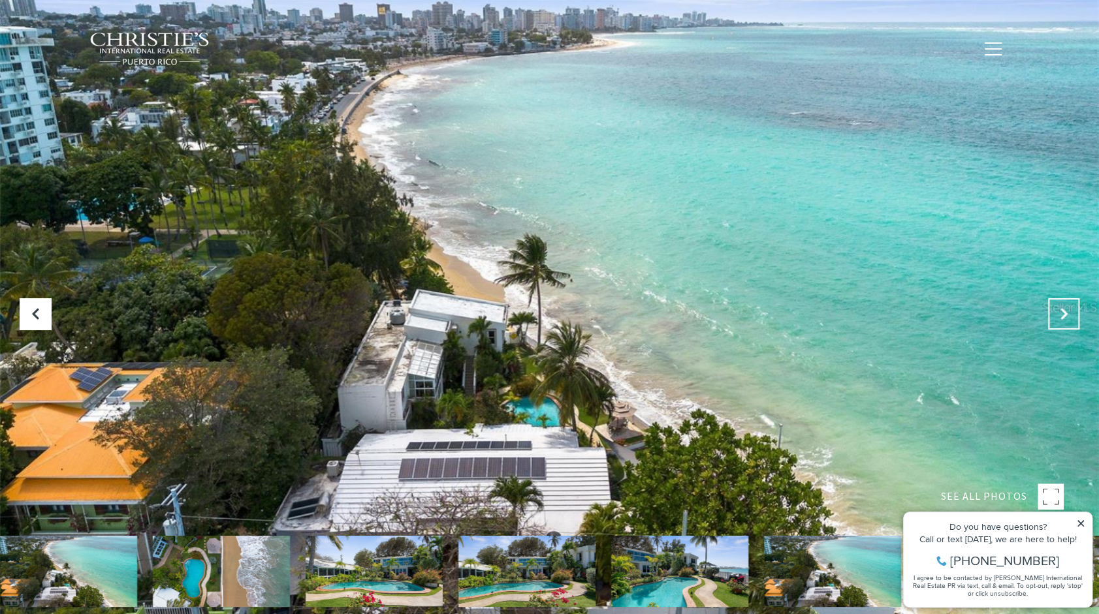
click at [1071, 313] on button "Next Slide" at bounding box center [1063, 313] width 31 height 31
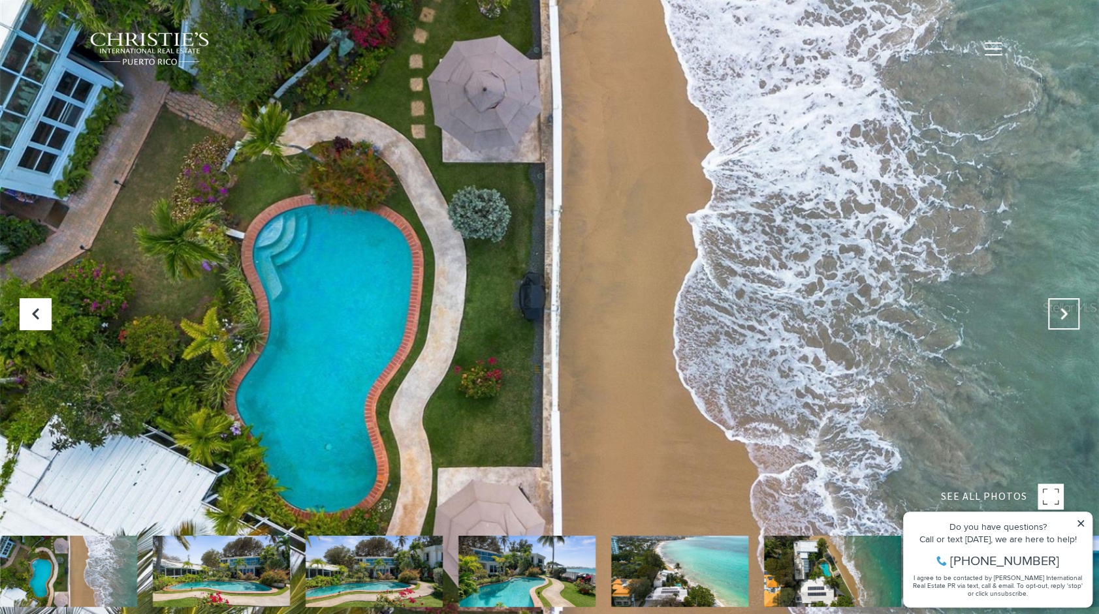
click at [1071, 313] on button "Next Slide" at bounding box center [1063, 313] width 31 height 31
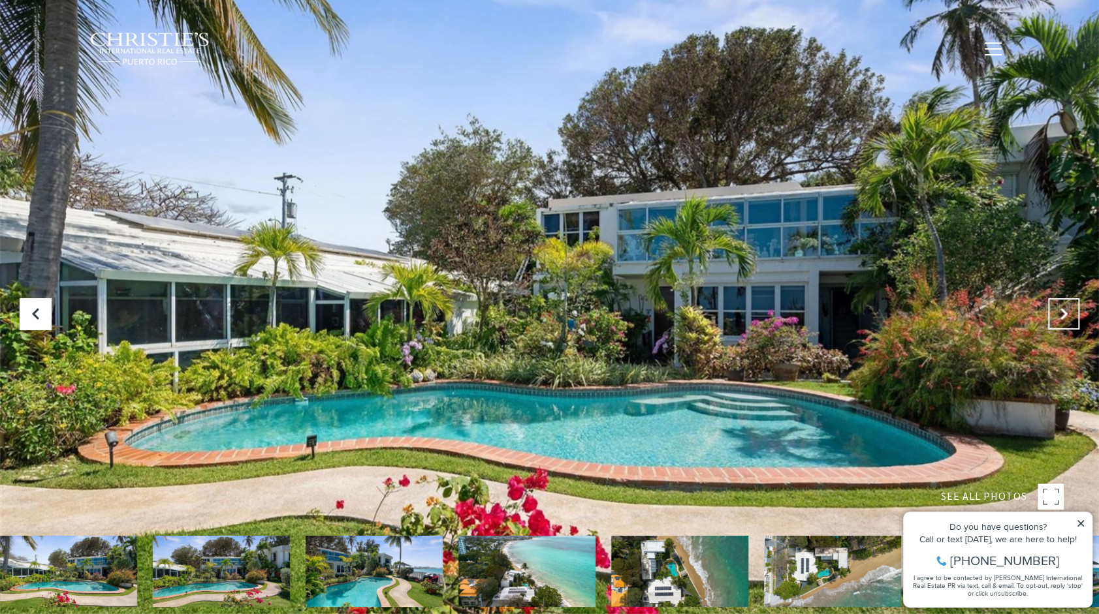
click at [1071, 313] on button "Next Slide" at bounding box center [1063, 313] width 31 height 31
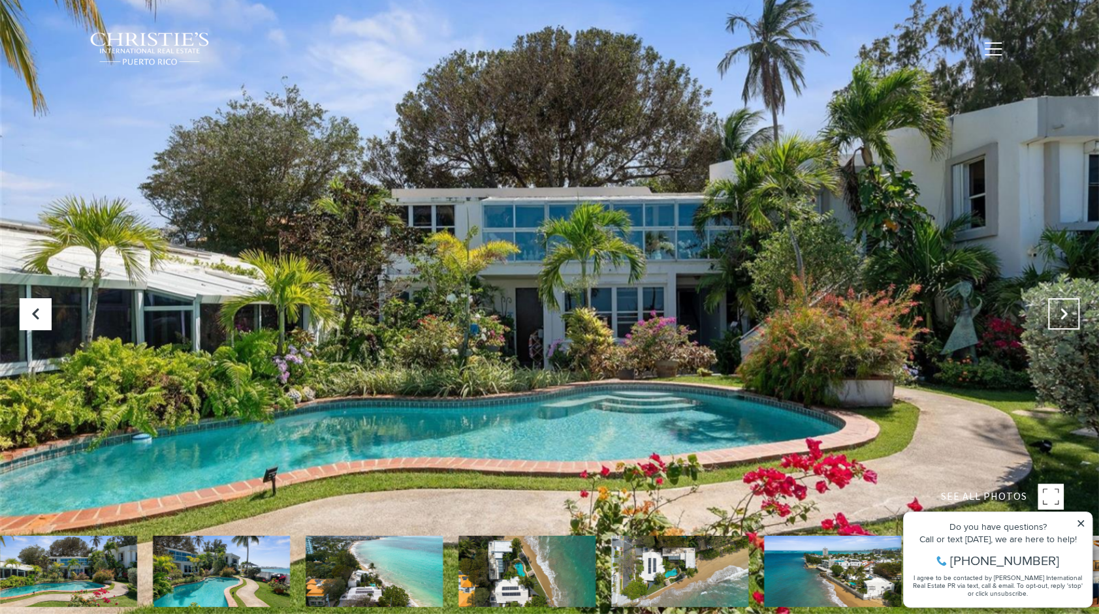
click at [1071, 313] on button "Next Slide" at bounding box center [1063, 313] width 31 height 31
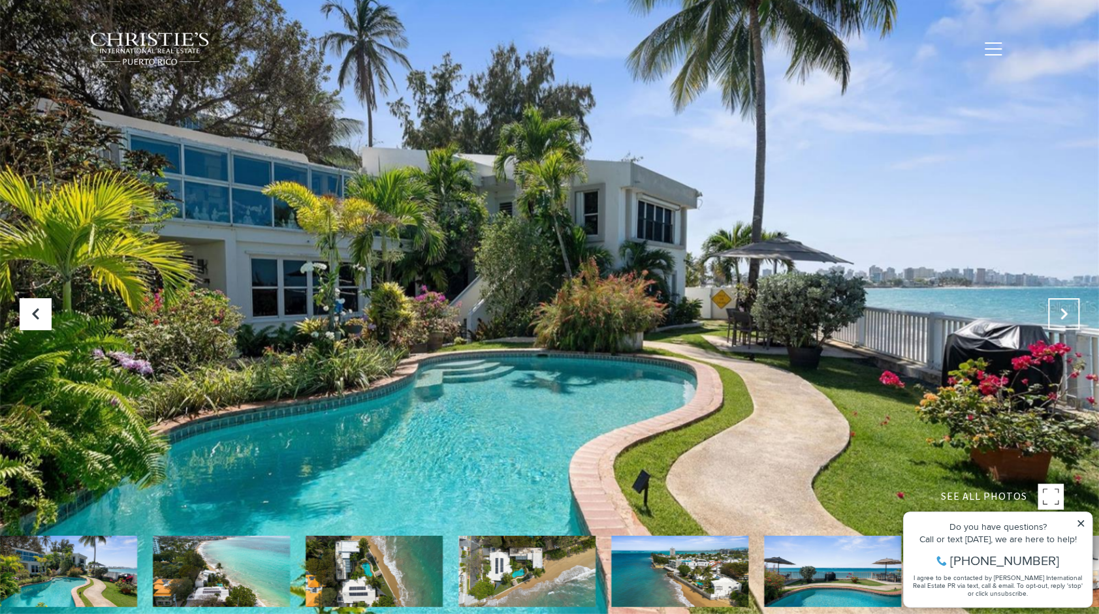
click at [1071, 313] on button "Next Slide" at bounding box center [1063, 313] width 31 height 31
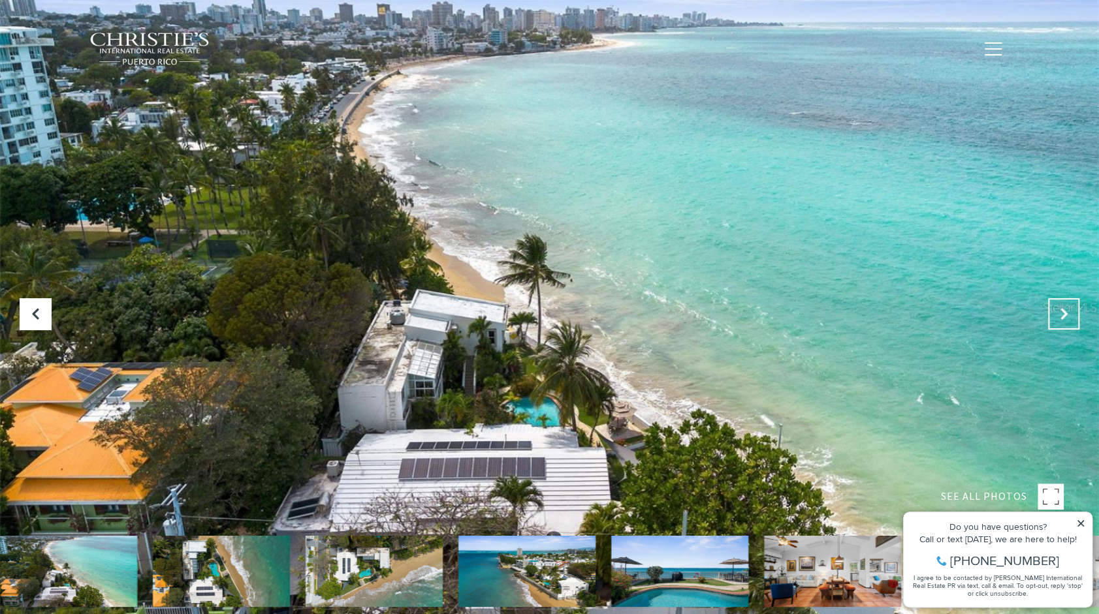
click at [1071, 313] on button "Next Slide" at bounding box center [1063, 313] width 31 height 31
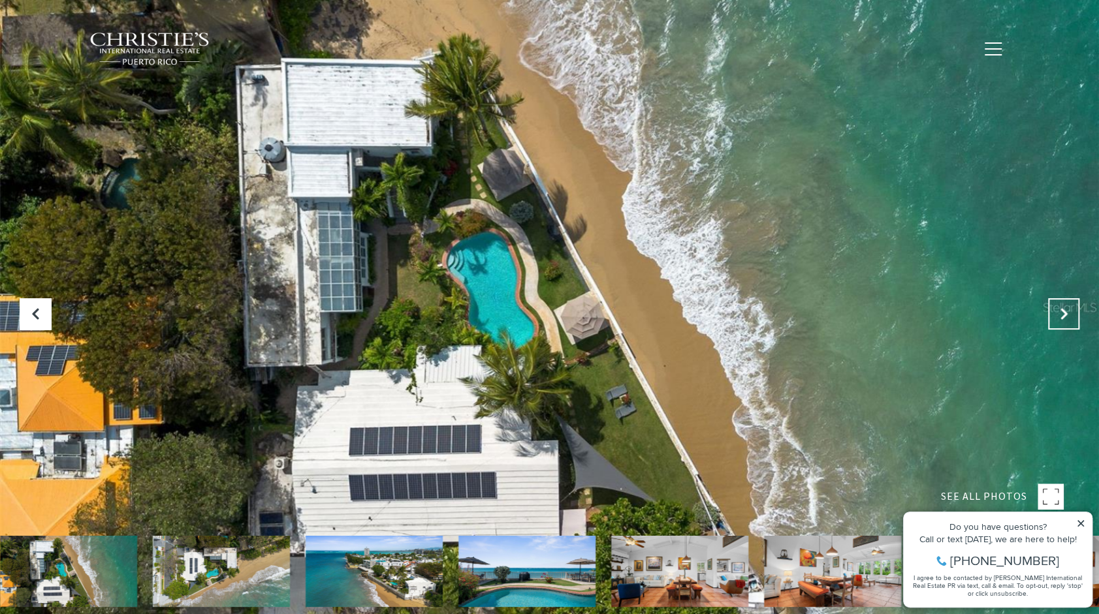
click at [1071, 313] on button "Next Slide" at bounding box center [1063, 313] width 31 height 31
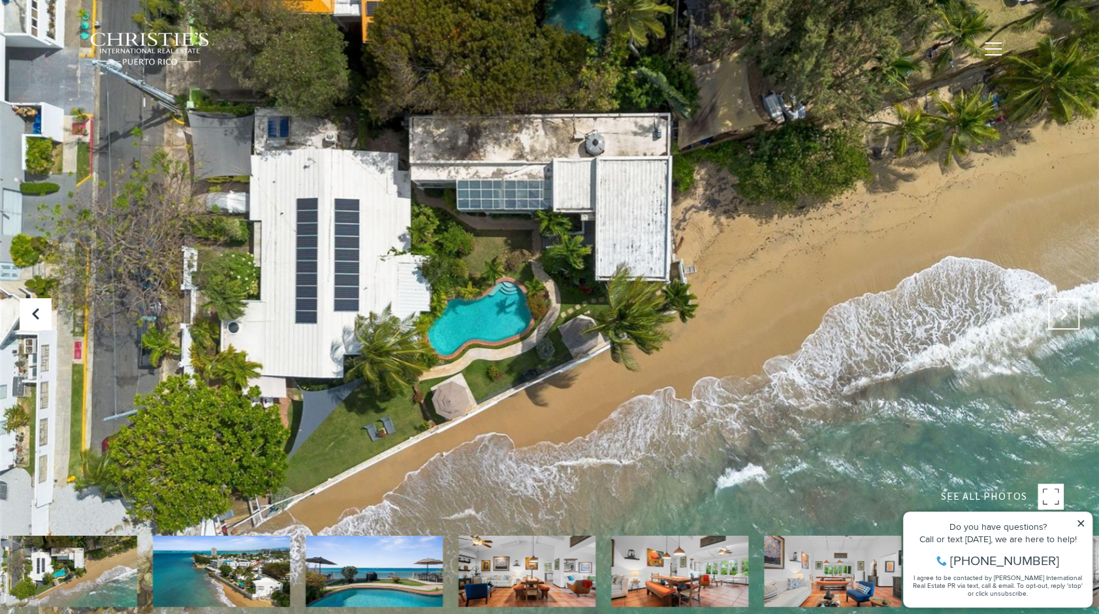
click at [1071, 313] on button "Next Slide" at bounding box center [1063, 313] width 31 height 31
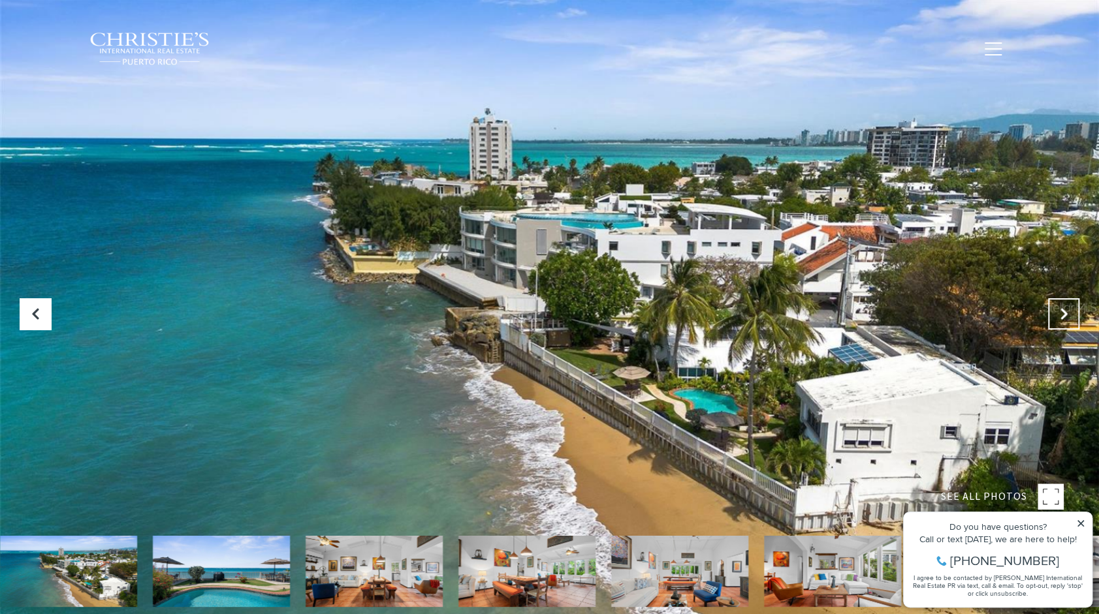
click at [1071, 315] on button "Next Slide" at bounding box center [1063, 313] width 31 height 31
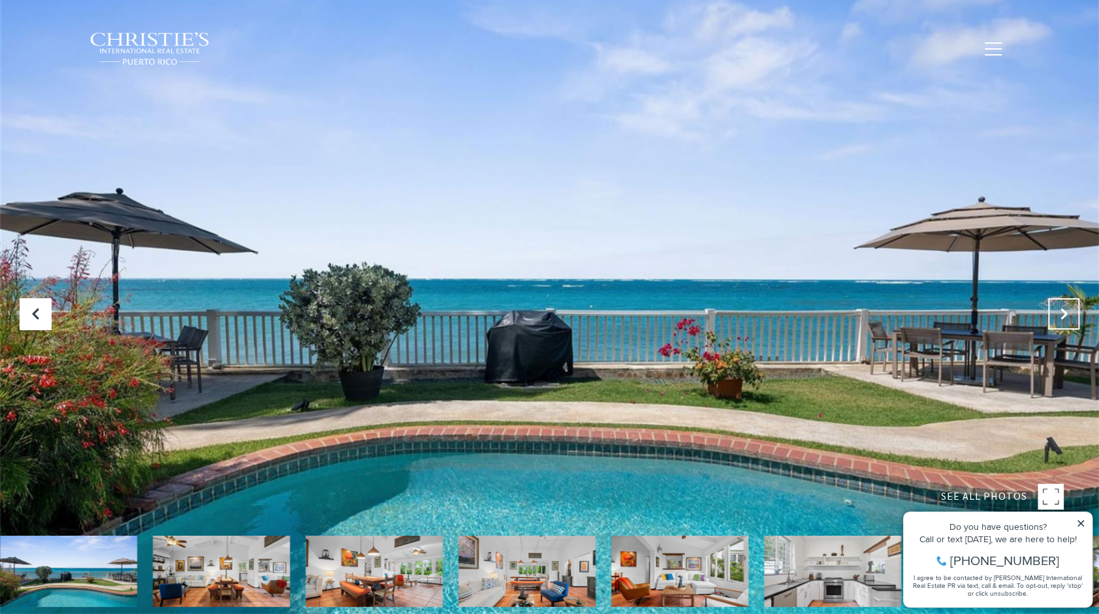
click at [1071, 315] on button "Next Slide" at bounding box center [1063, 313] width 31 height 31
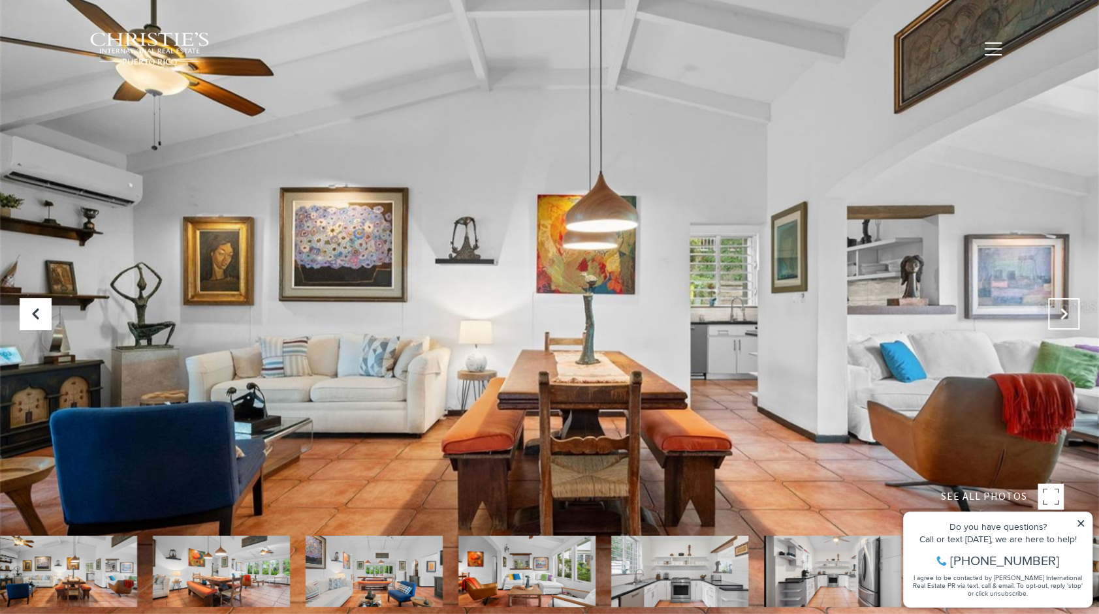
click at [1071, 315] on button "Next Slide" at bounding box center [1063, 313] width 31 height 31
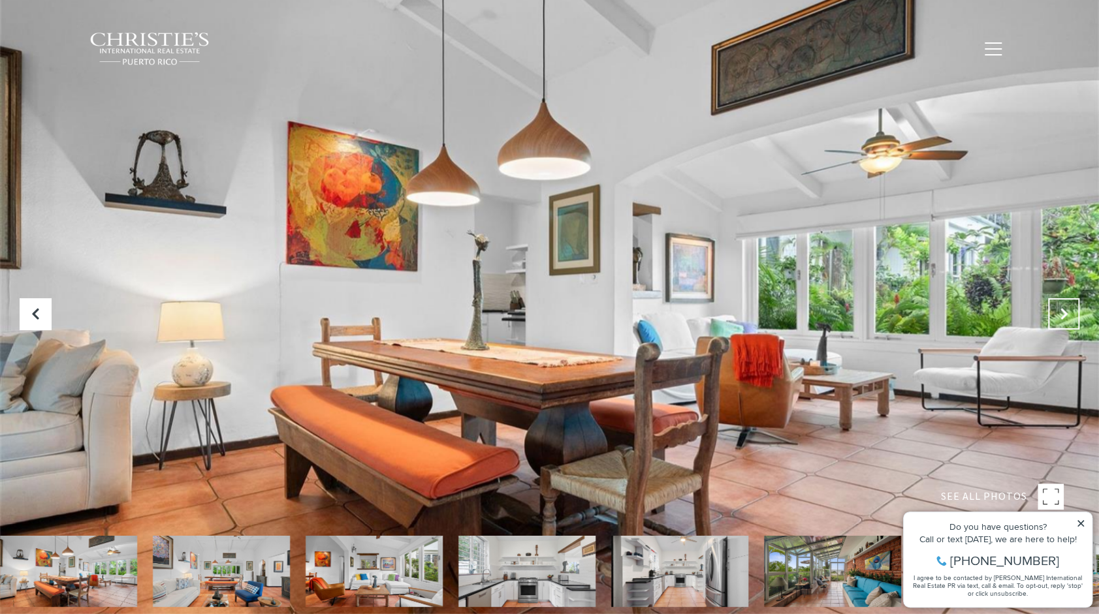
click at [1071, 315] on button "Next Slide" at bounding box center [1063, 313] width 31 height 31
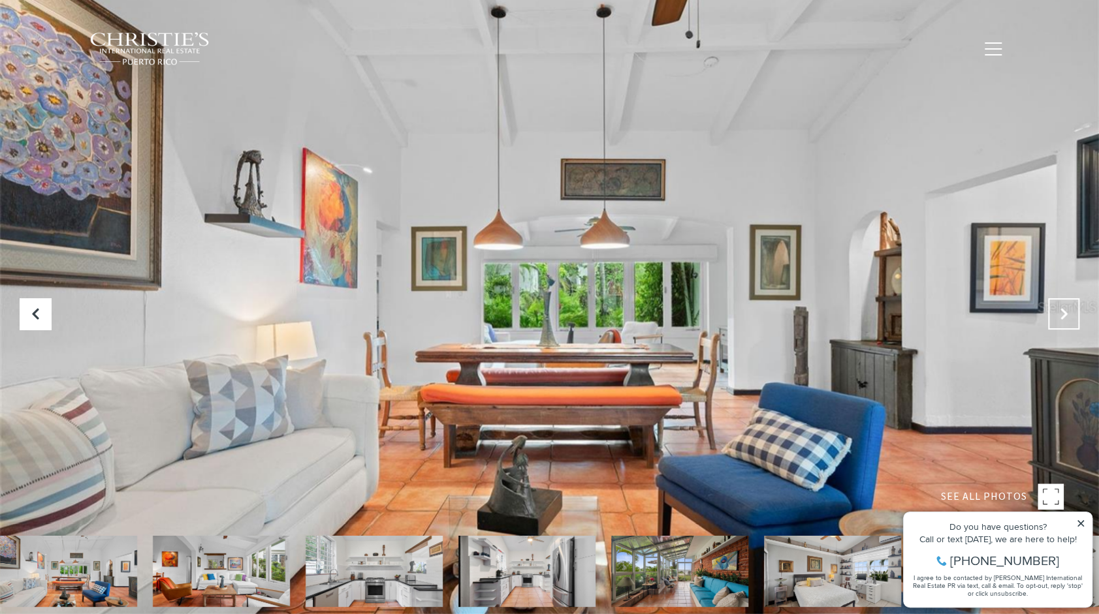
click at [1071, 315] on button "Next Slide" at bounding box center [1063, 313] width 31 height 31
